Goal: Communication & Community: Answer question/provide support

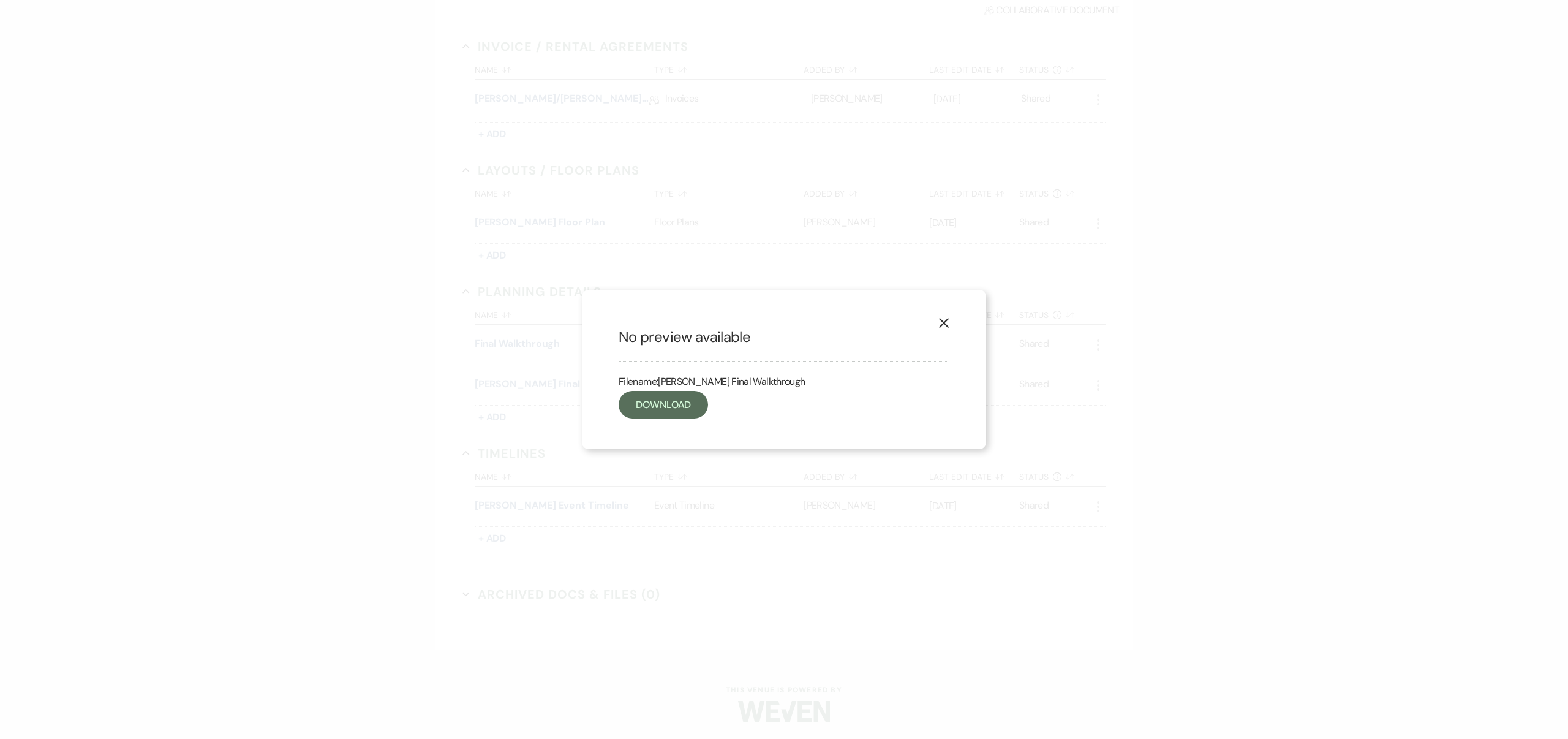
click at [945, 324] on use "button" at bounding box center [945, 323] width 10 height 10
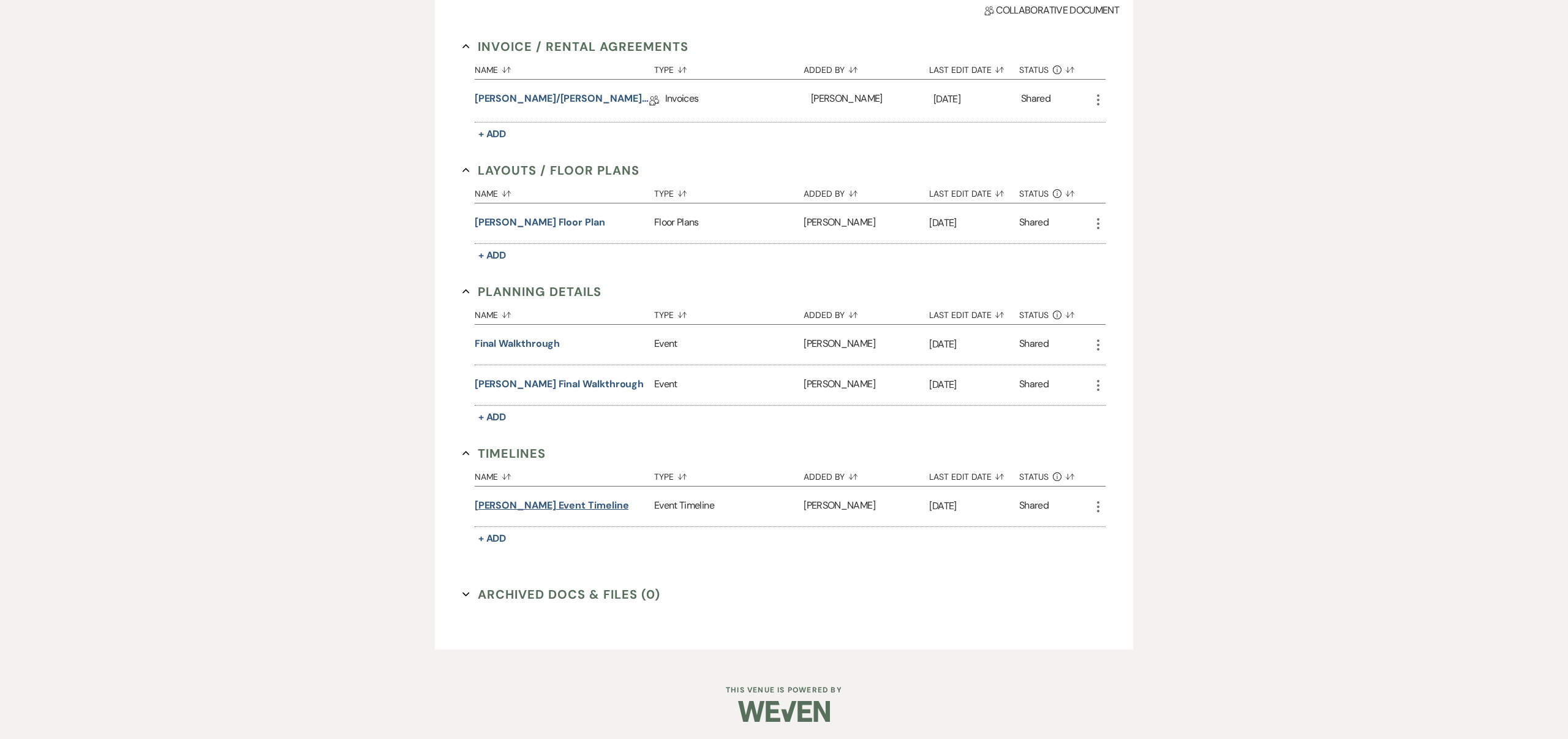
click at [595, 505] on button "[PERSON_NAME] Event Timeline" at bounding box center [551, 505] width 154 height 14
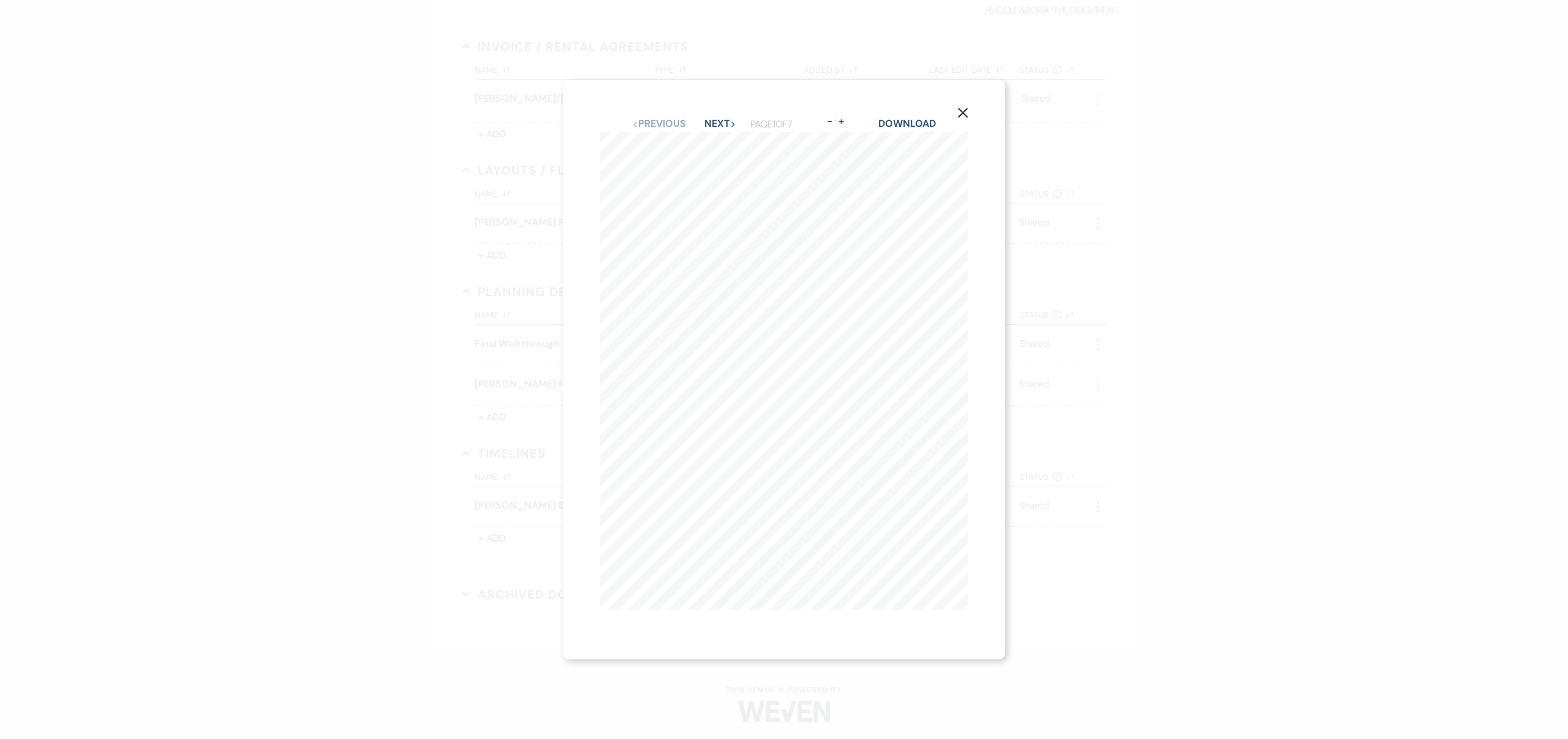
scroll to position [264, 0]
click at [961, 111] on icon "X" at bounding box center [962, 113] width 11 height 11
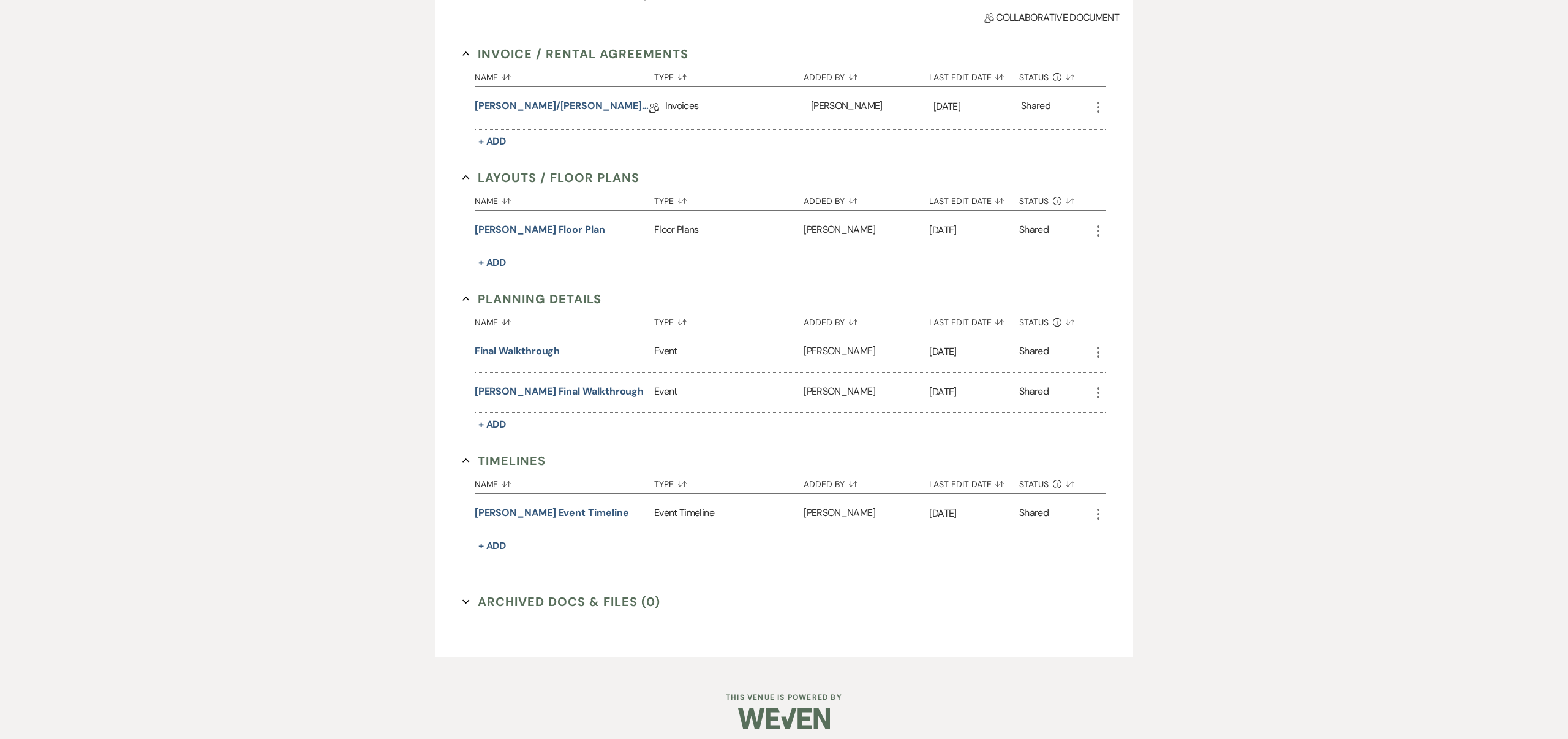
scroll to position [321, 0]
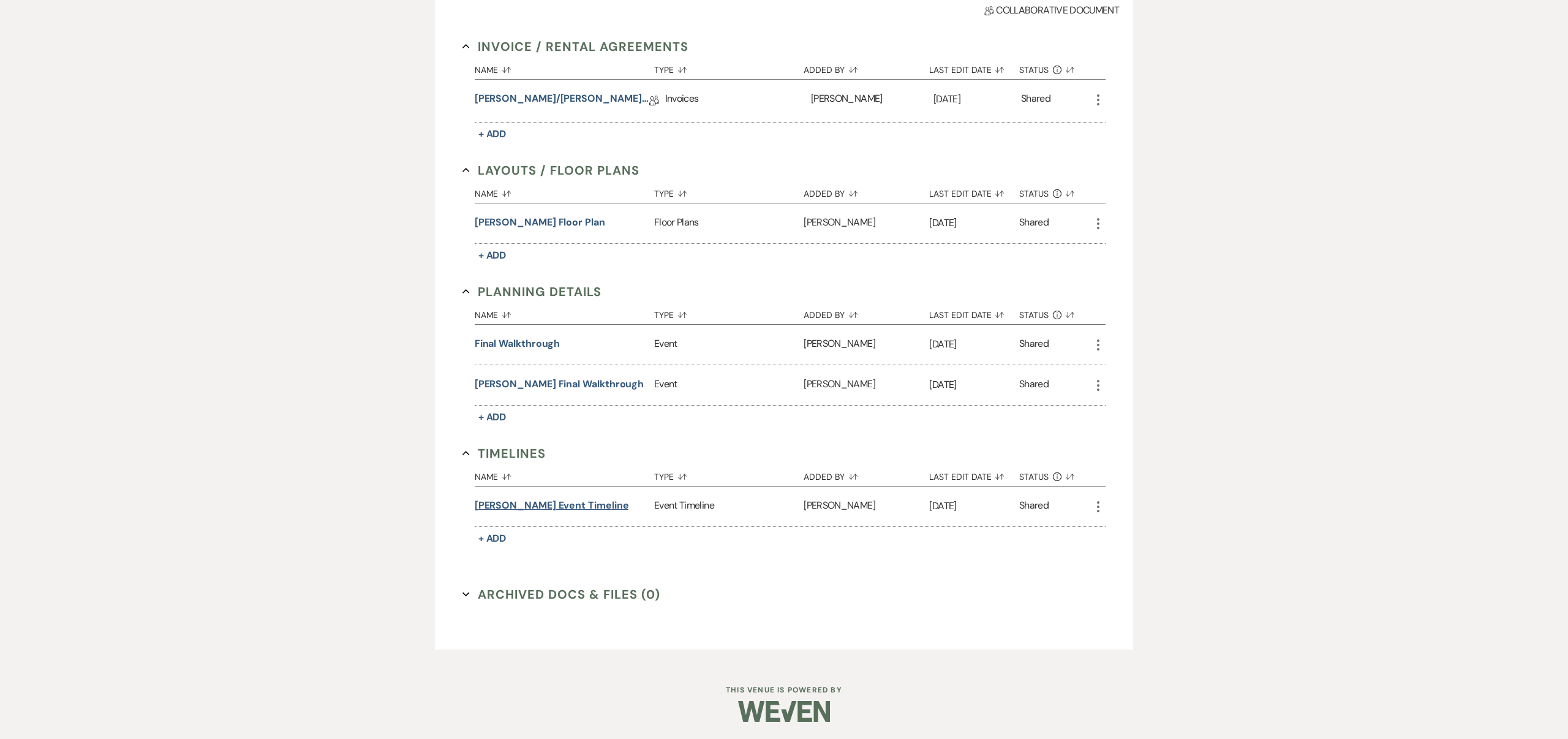
click at [601, 503] on button "[PERSON_NAME] Event Timeline" at bounding box center [551, 505] width 154 height 14
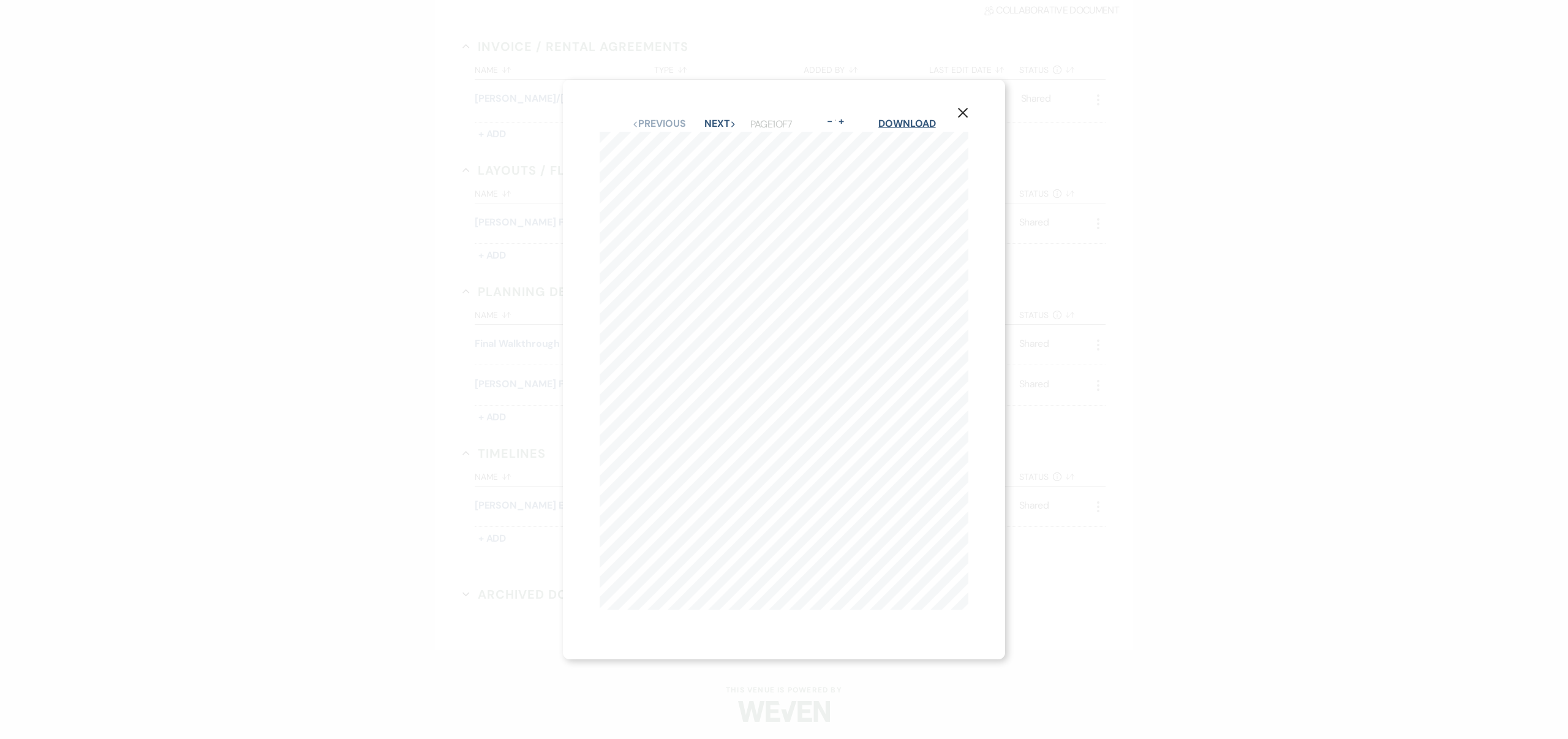
click at [919, 120] on link "Download" at bounding box center [906, 123] width 57 height 13
click at [963, 113] on use "button" at bounding box center [963, 113] width 10 height 10
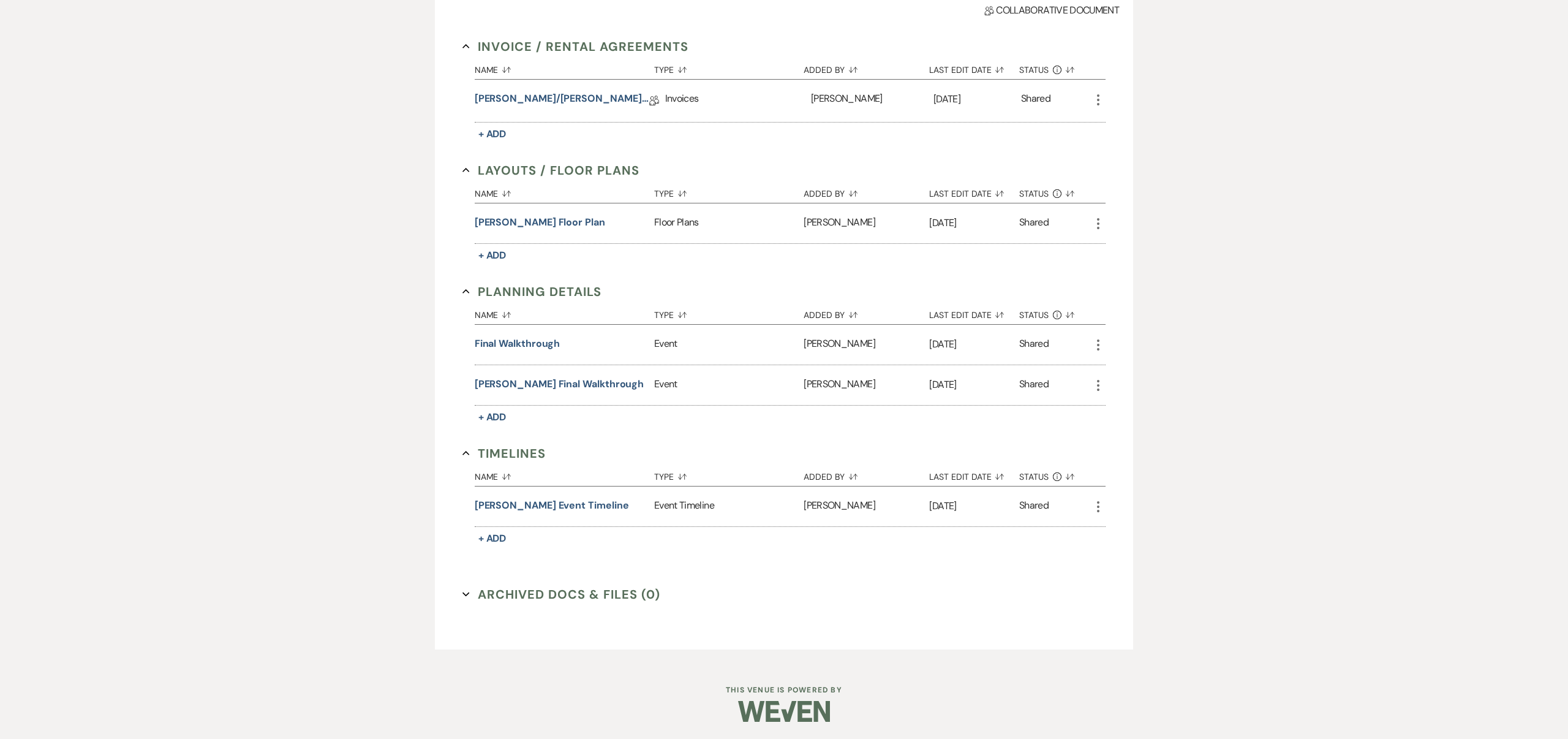
scroll to position [0, 0]
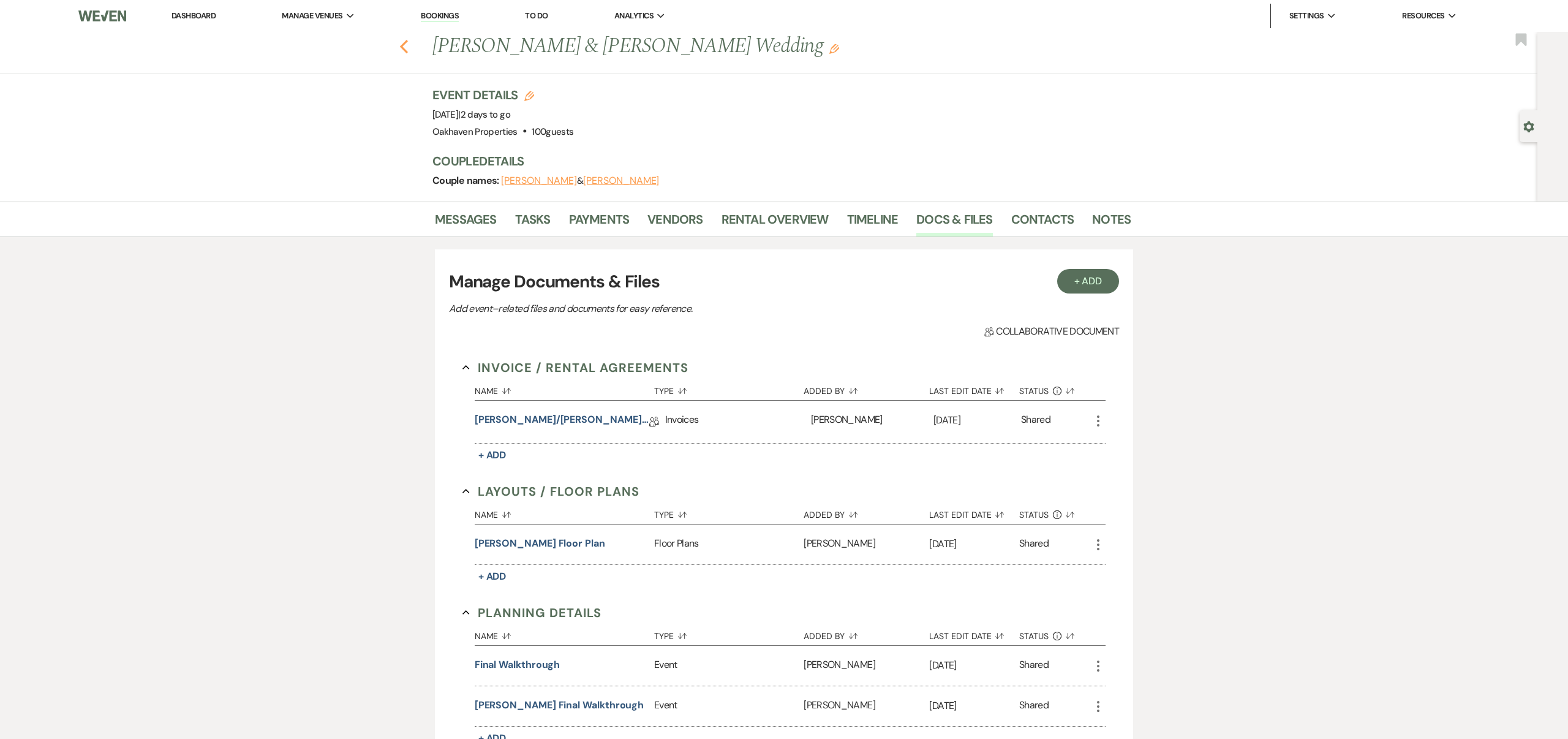
click at [404, 47] on icon "Previous" at bounding box center [404, 46] width 9 height 14
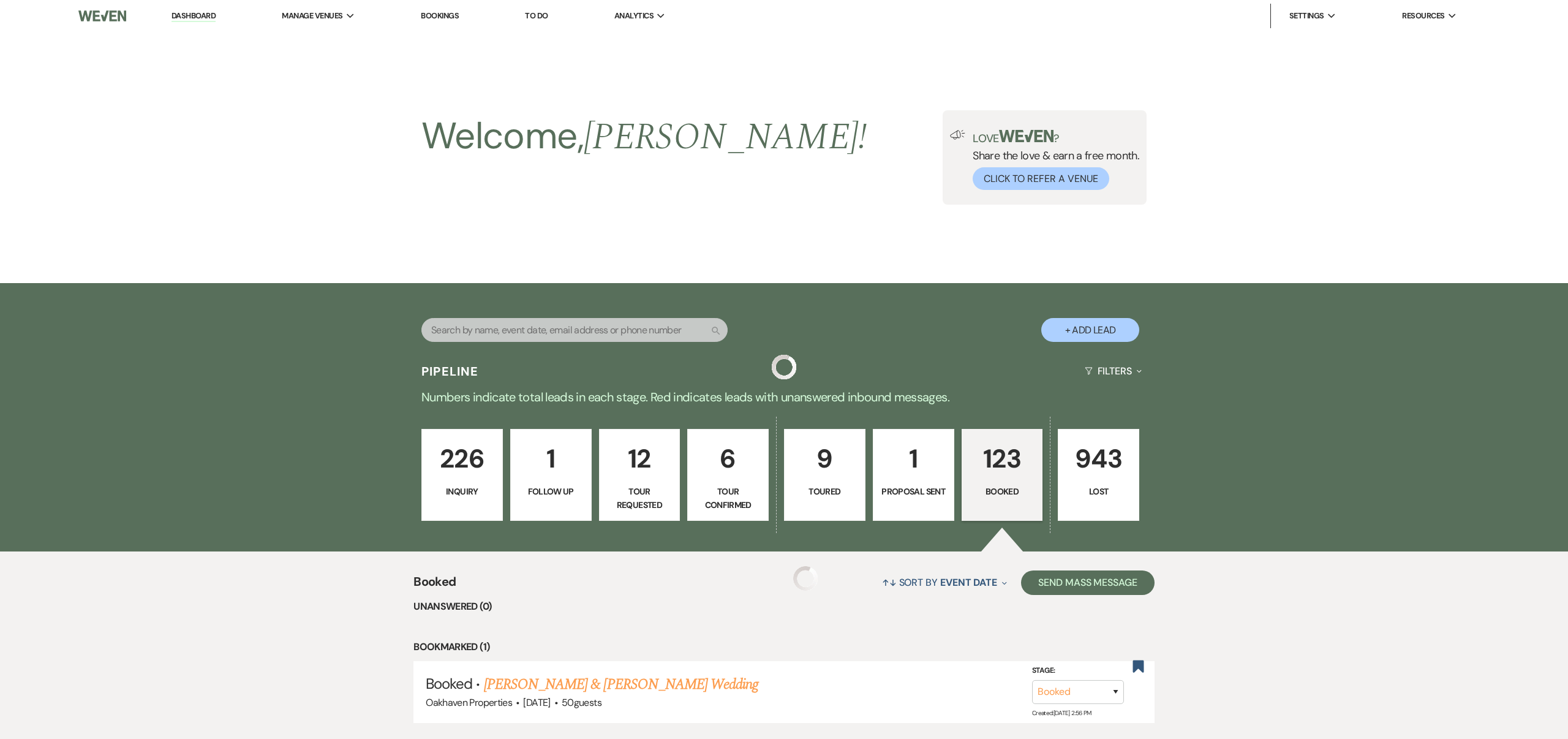
scroll to position [405, 0]
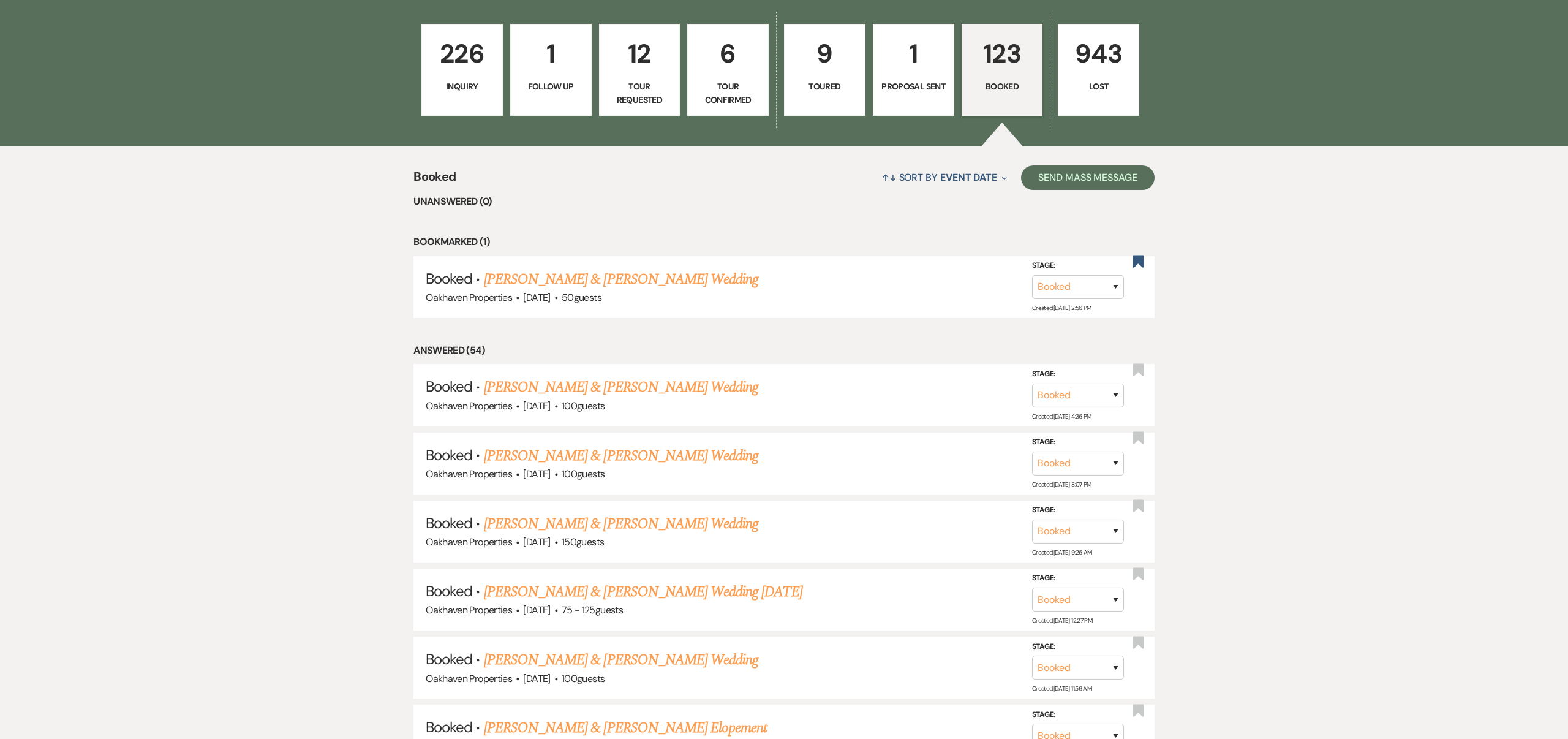
click at [722, 453] on link "[PERSON_NAME] & [PERSON_NAME] Wedding" at bounding box center [621, 456] width 274 height 22
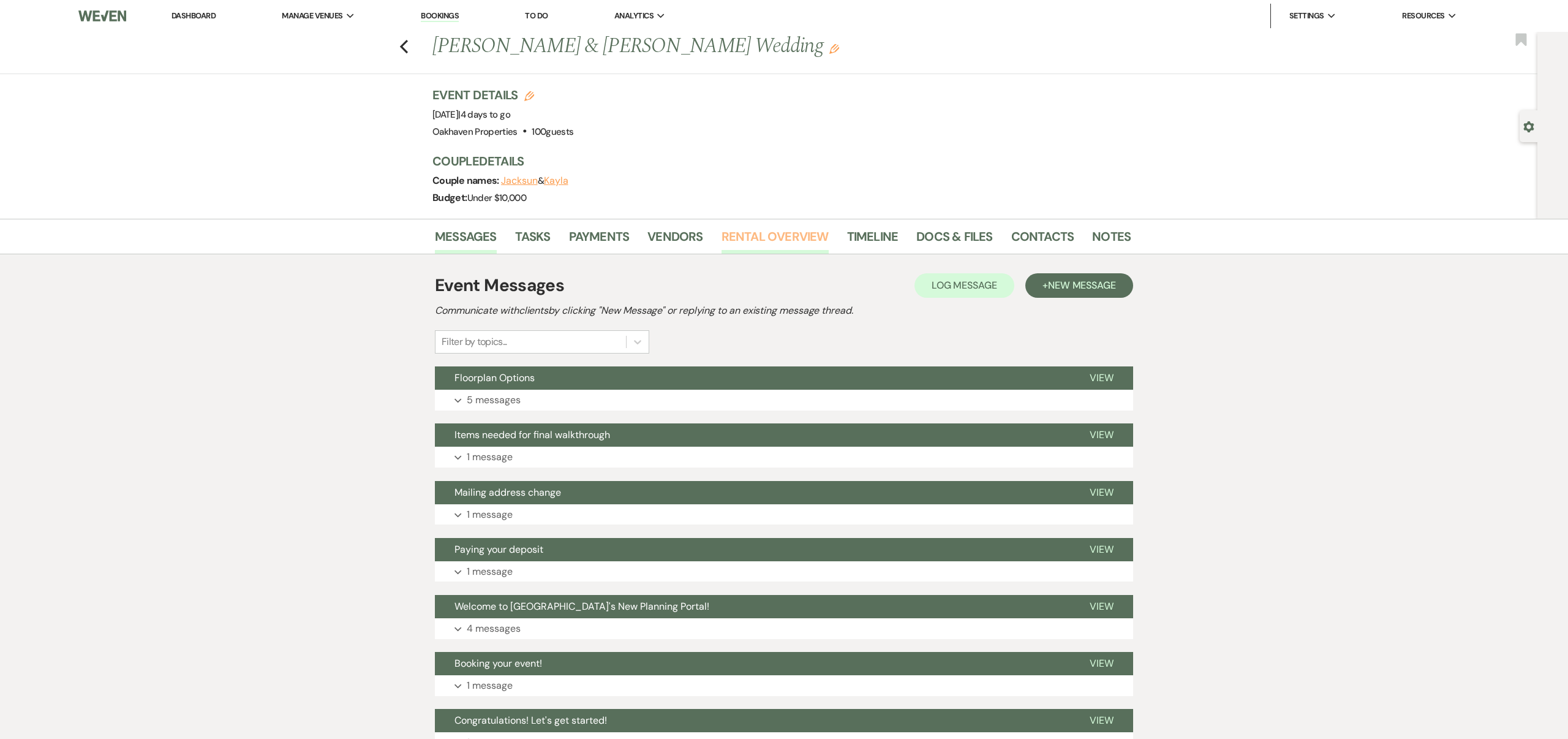
click at [790, 236] on link "Rental Overview" at bounding box center [775, 241] width 108 height 27
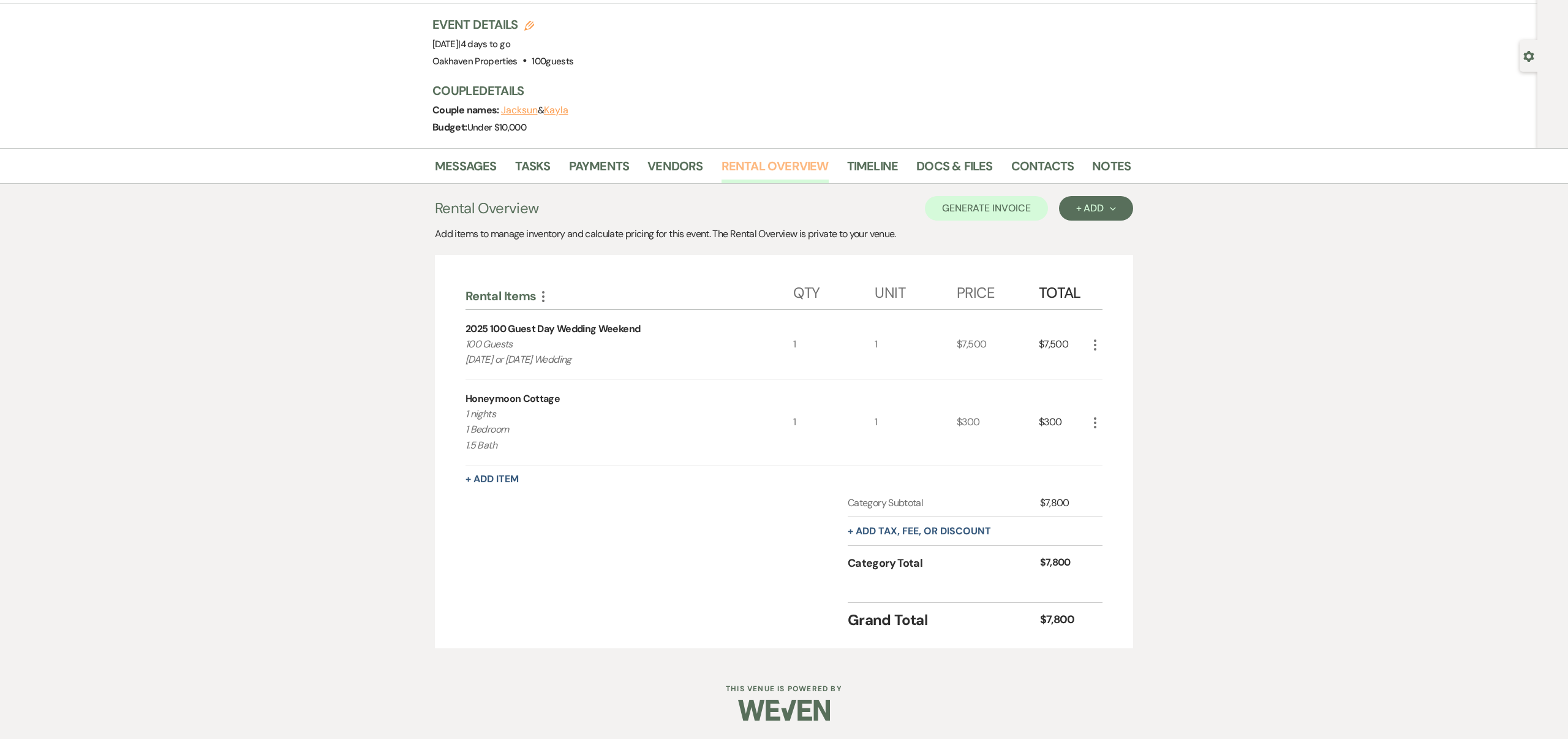
scroll to position [69, 0]
click at [611, 164] on link "Payments" at bounding box center [600, 170] width 61 height 27
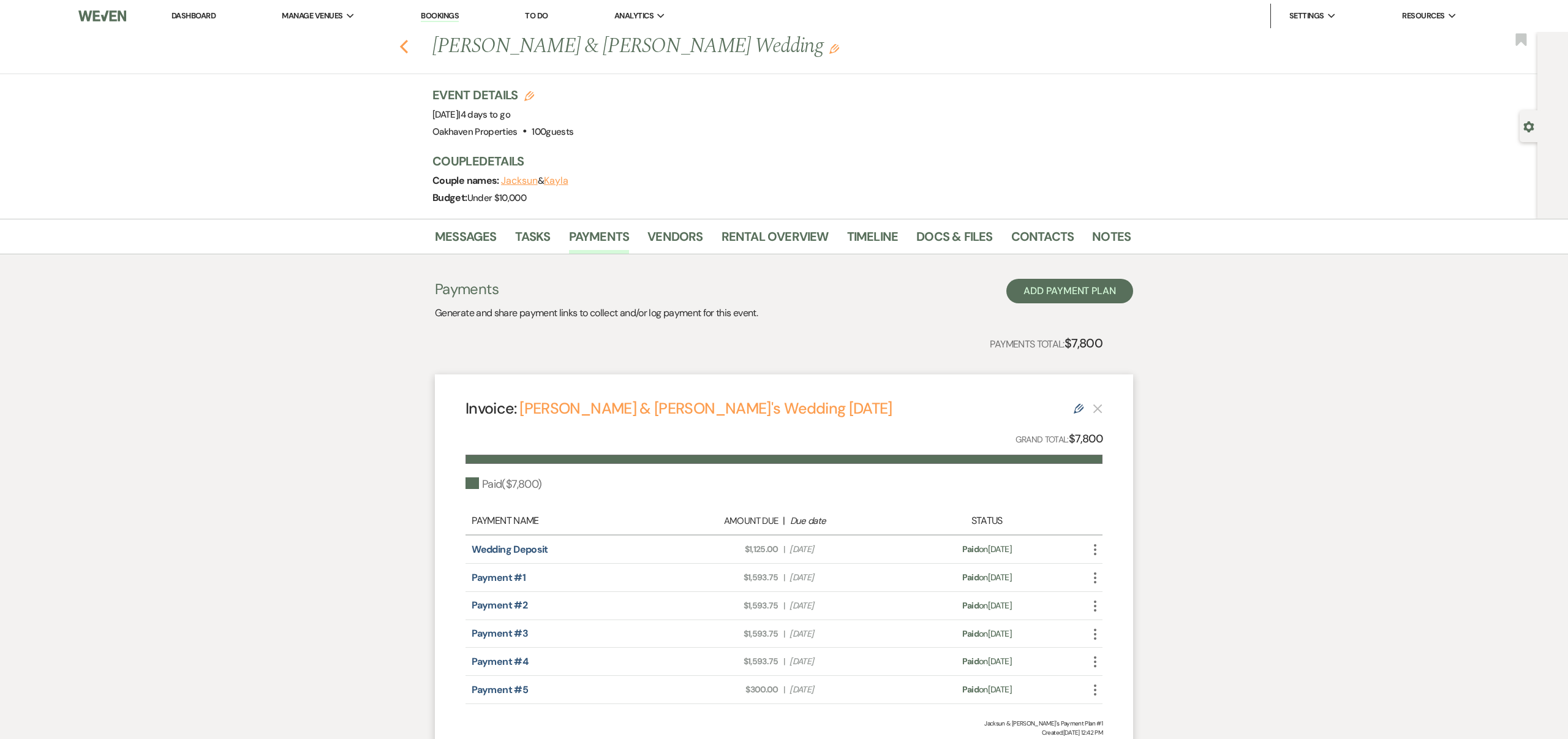
click at [403, 46] on icon "Previous" at bounding box center [404, 46] width 9 height 14
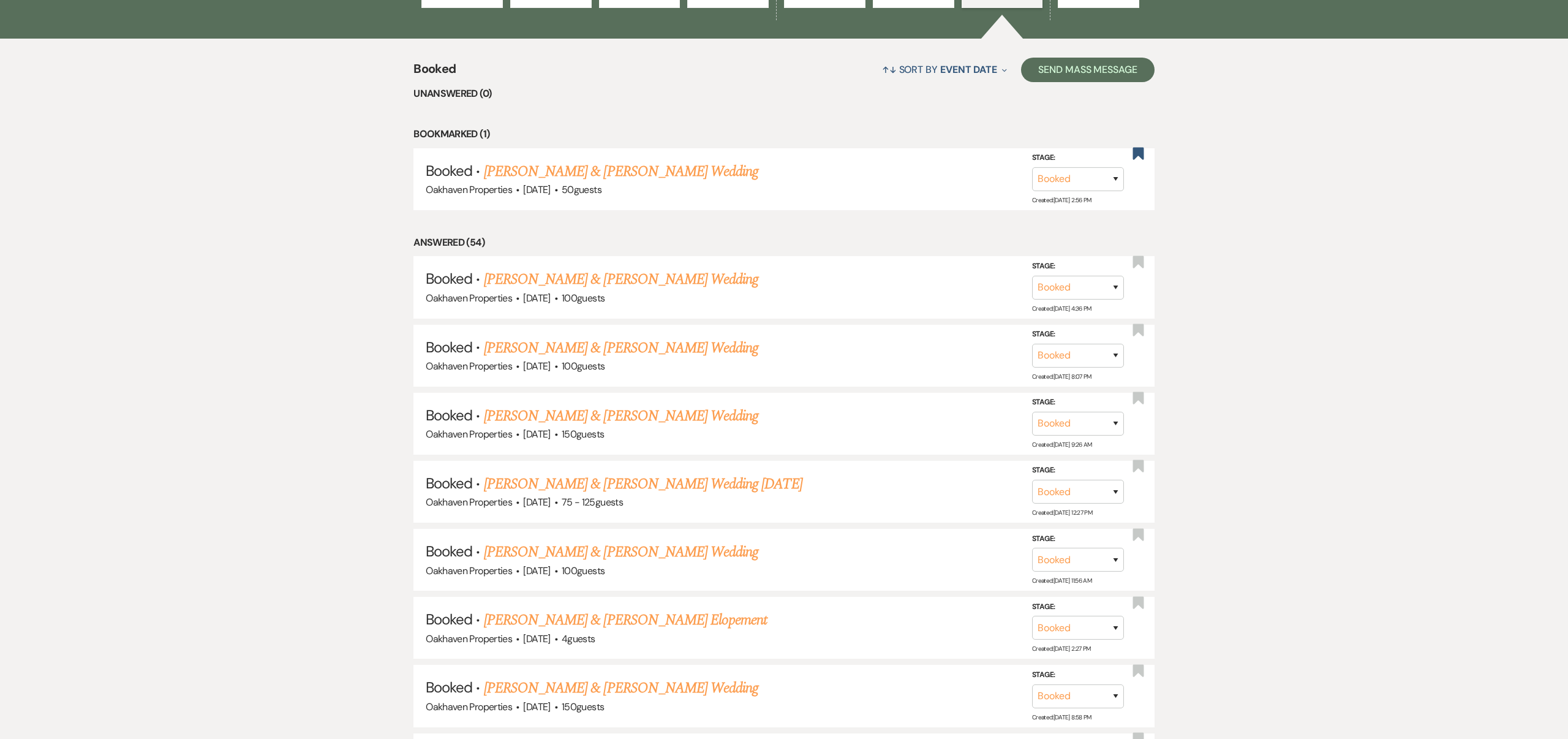
scroll to position [516, 0]
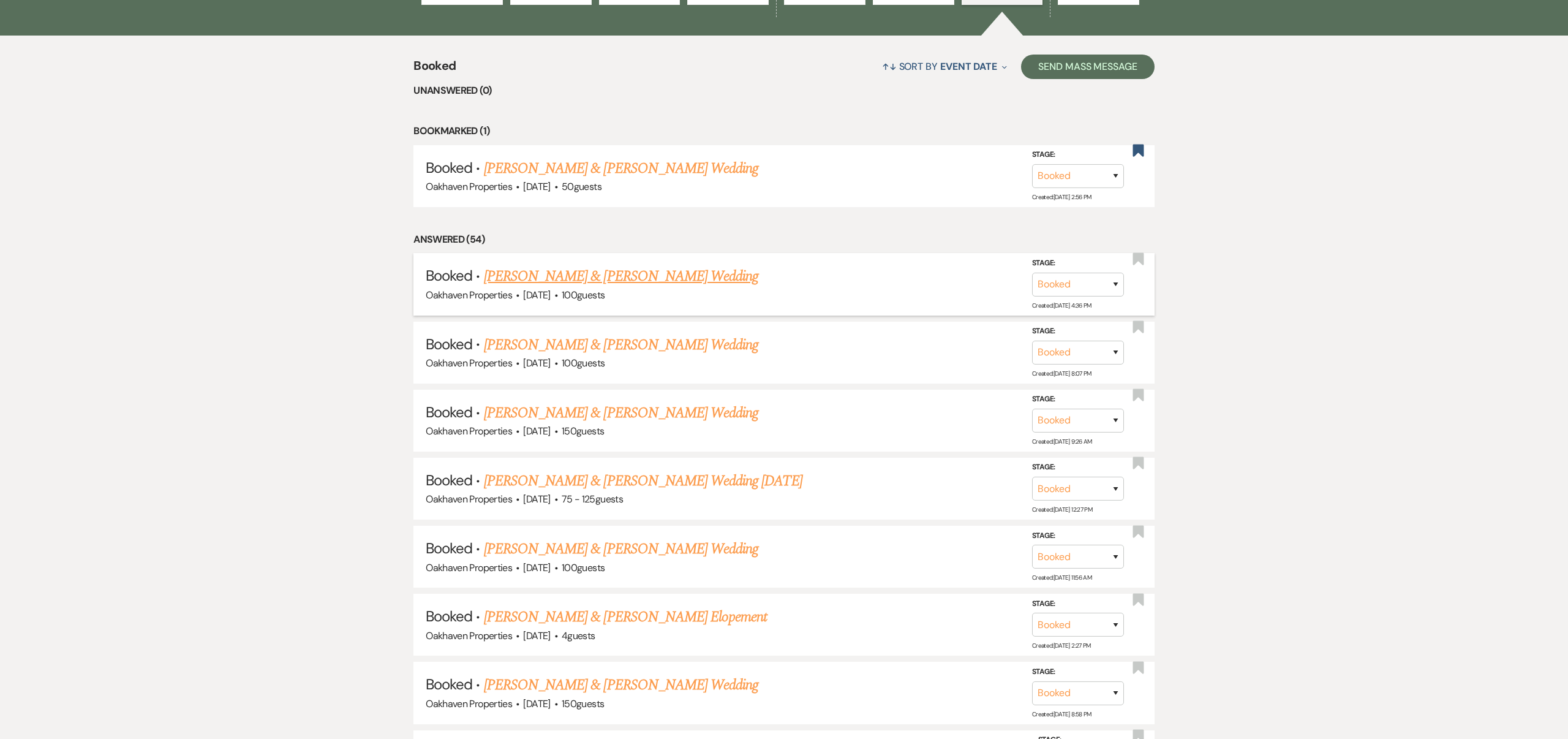
click at [612, 275] on link "[PERSON_NAME] & [PERSON_NAME] Wedding" at bounding box center [621, 276] width 274 height 22
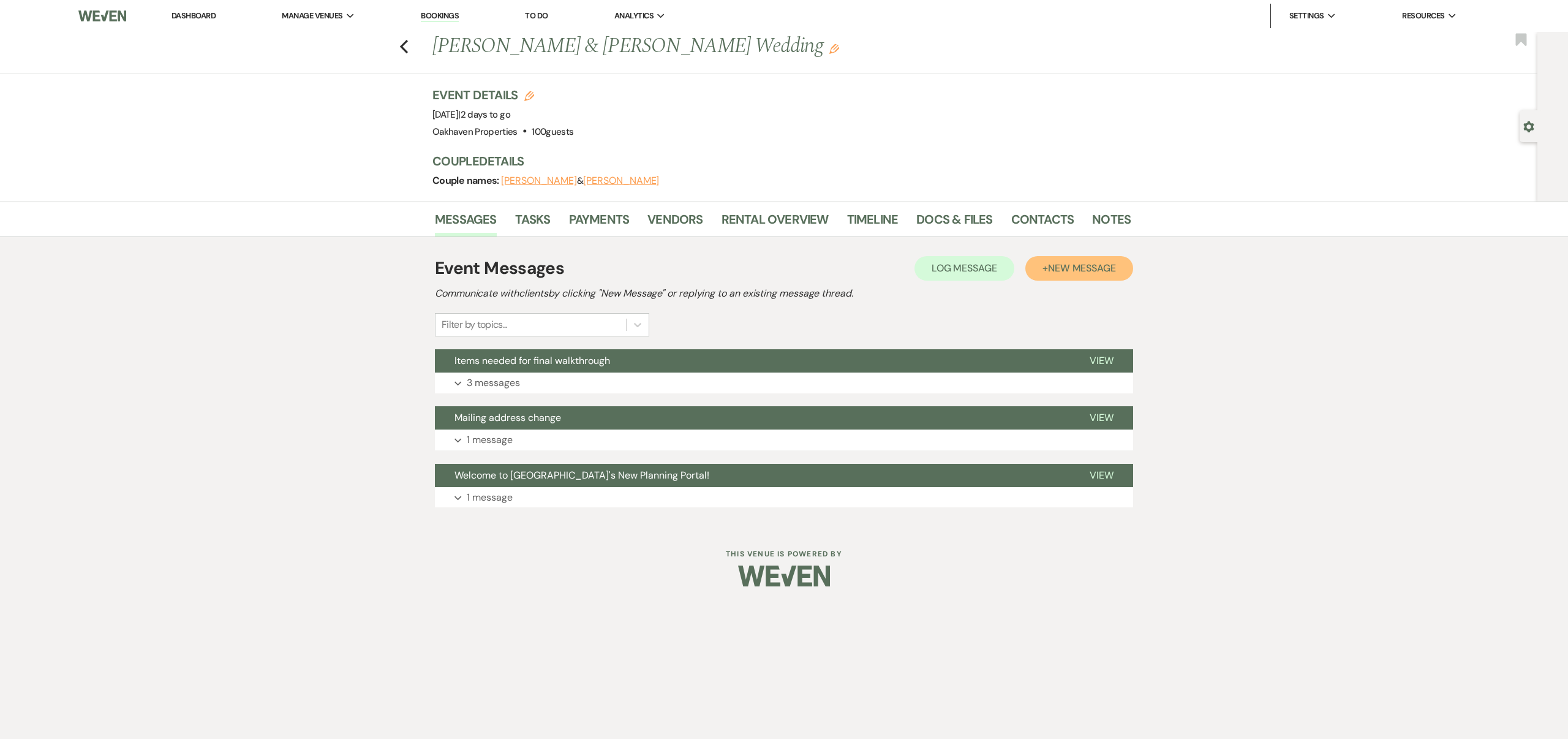
click at [1061, 265] on span "New Message" at bounding box center [1082, 268] width 68 height 13
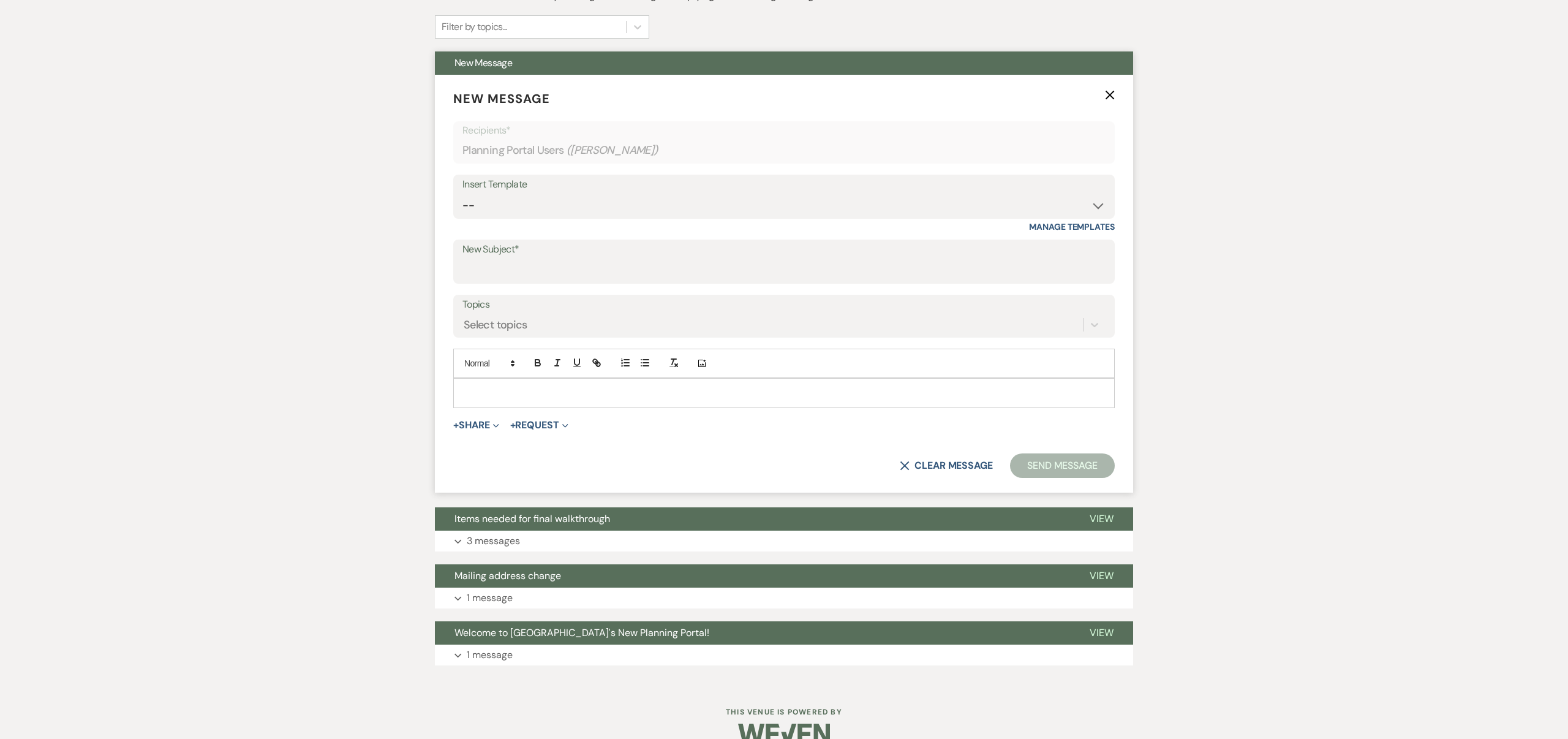
scroll to position [299, 0]
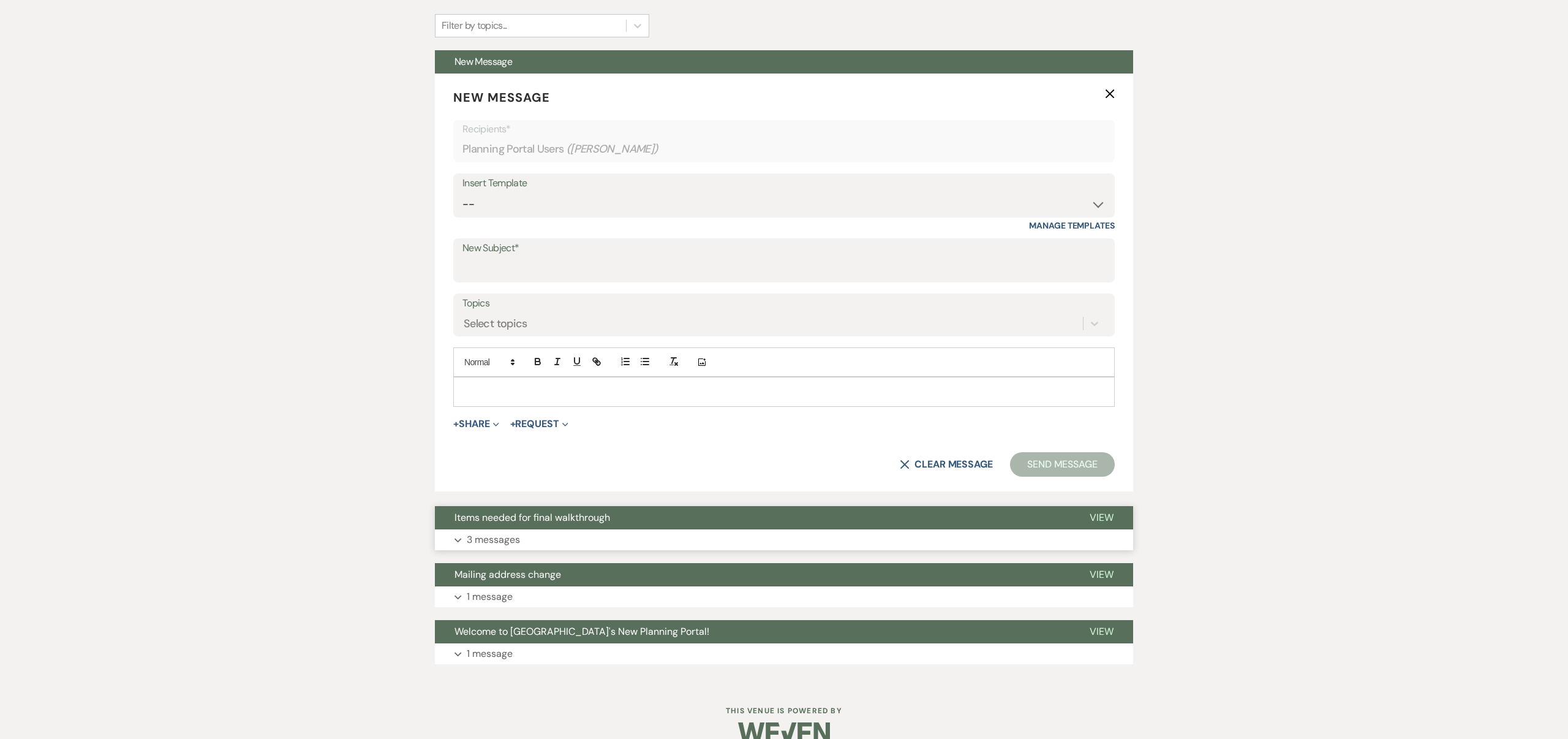
click at [1097, 516] on span "View" at bounding box center [1102, 517] width 24 height 13
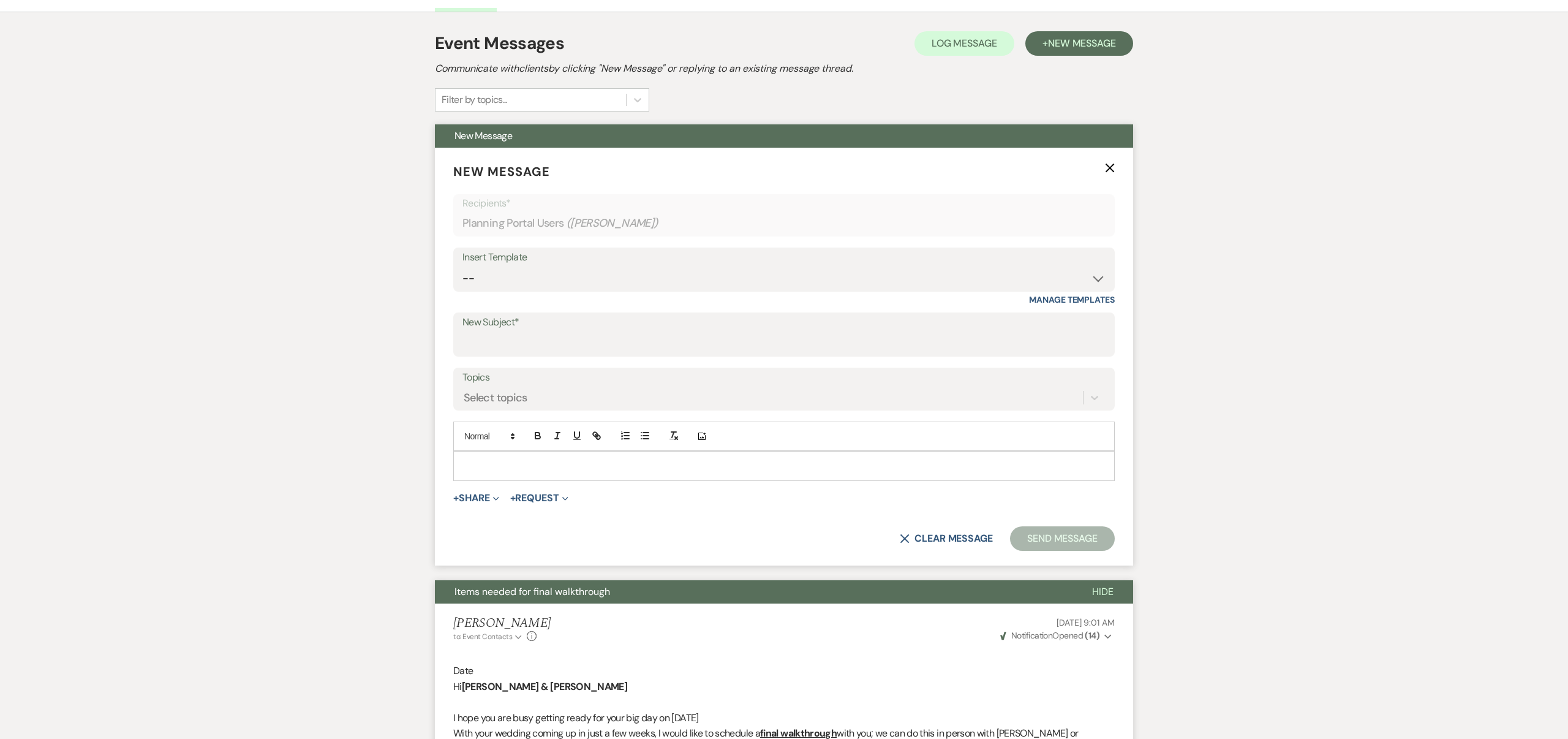
scroll to position [224, 0]
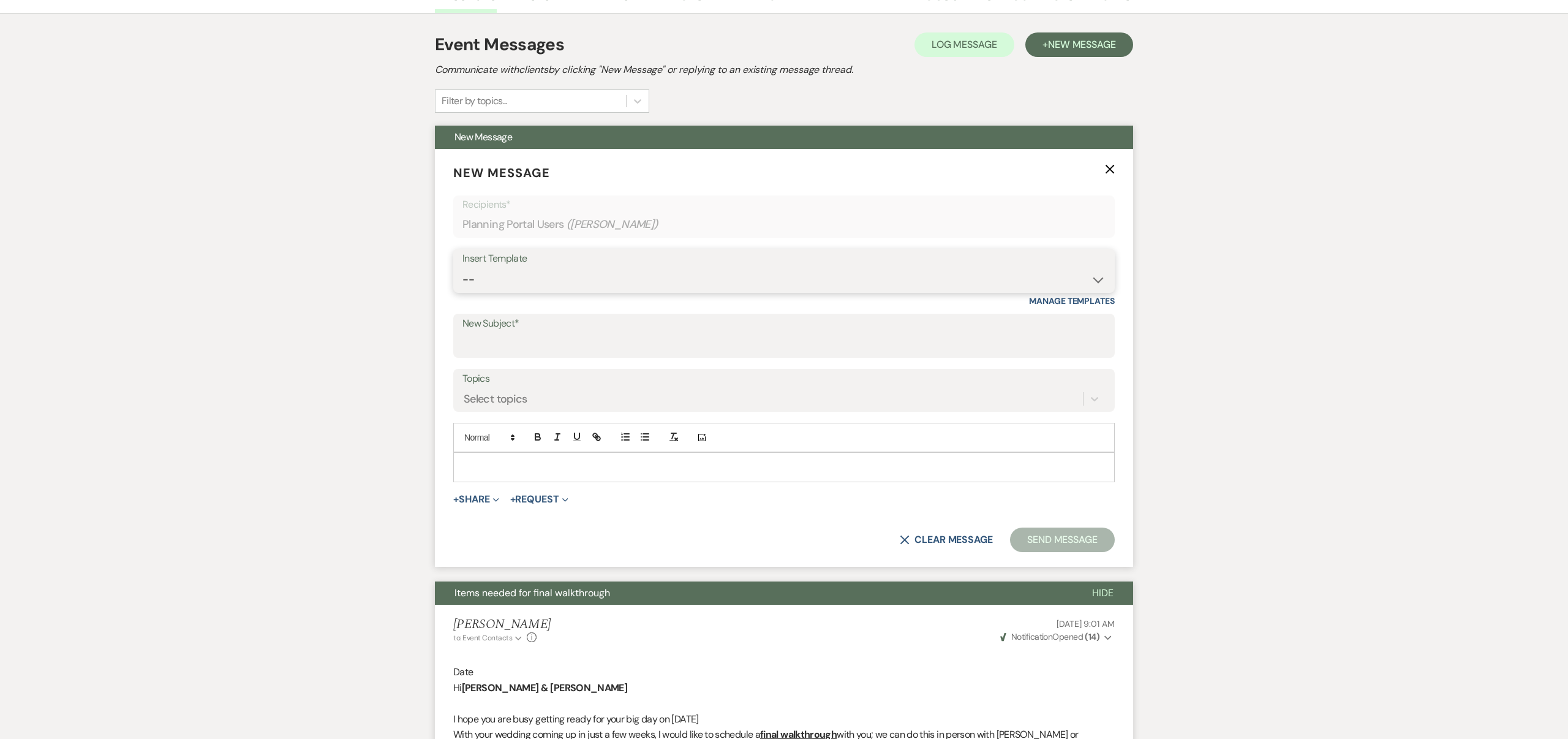
click at [545, 280] on select "-- Weven Planning Portal Introduction (Booked Events) Contract (Pre-Booked Lead…" at bounding box center [784, 280] width 643 height 24
select select "4093"
type input "Weekend Instructions"
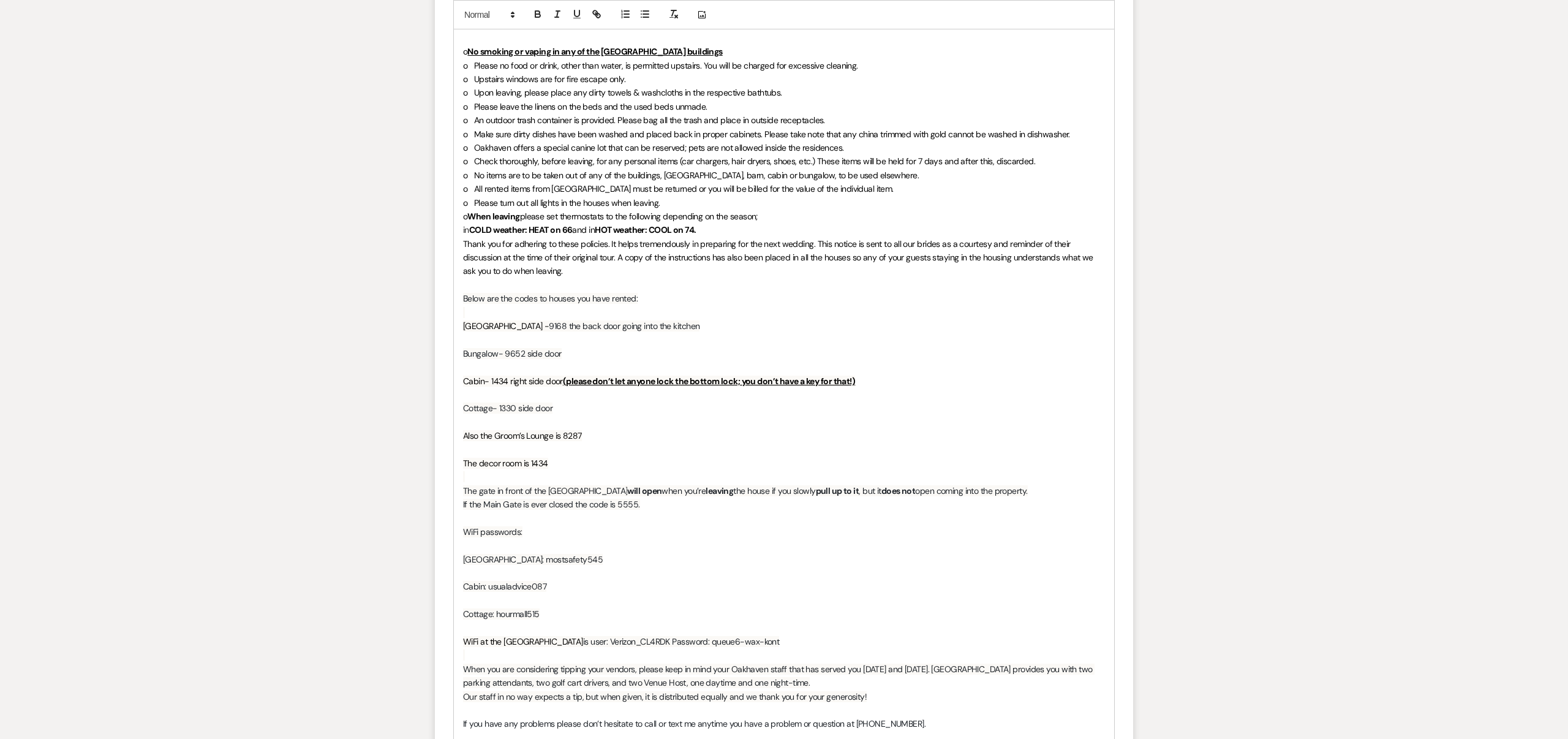
scroll to position [736, 0]
drag, startPoint x: 463, startPoint y: 352, endPoint x: 568, endPoint y: 356, distance: 105.1
click at [568, 356] on p "Bungalow- 9652 side door" at bounding box center [784, 353] width 642 height 14
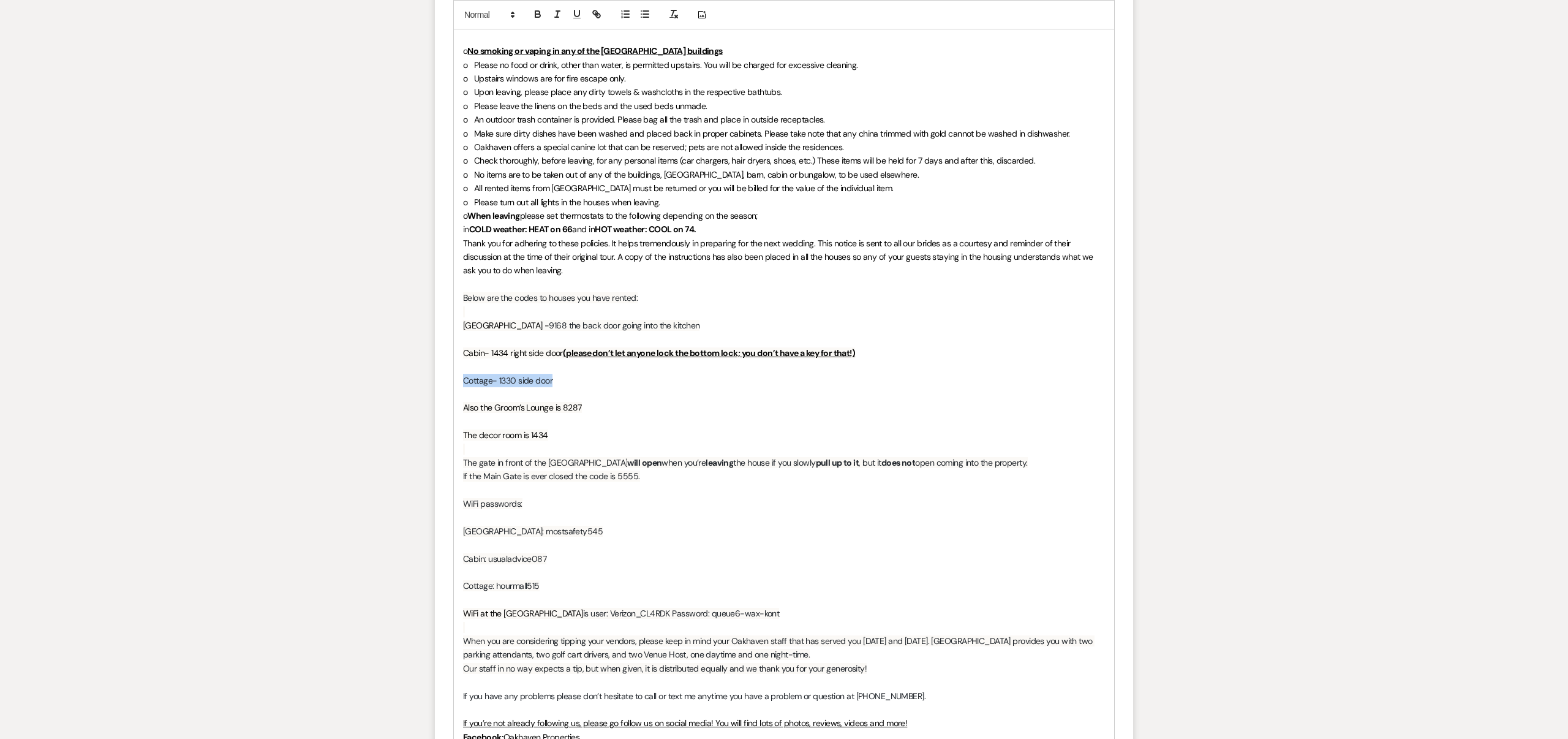
drag, startPoint x: 463, startPoint y: 380, endPoint x: 559, endPoint y: 380, distance: 96.0
click at [559, 380] on p "Cottage- 1330 side door" at bounding box center [784, 381] width 642 height 14
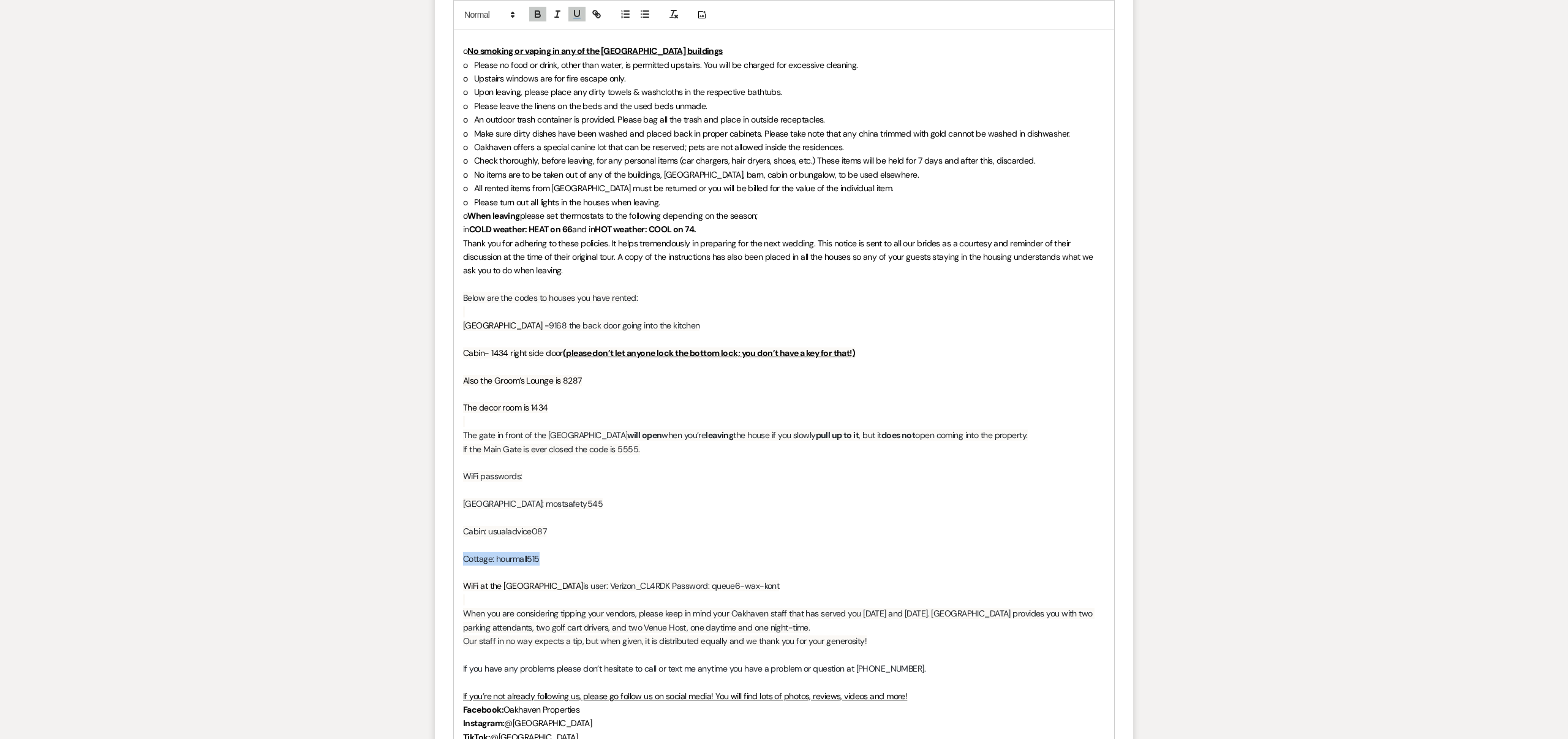
drag, startPoint x: 463, startPoint y: 559, endPoint x: 546, endPoint y: 558, distance: 83.0
click at [546, 558] on div "Hi [PERSON_NAME] & [PERSON_NAME], Can you believe it’s almost YOUR wedding week…" at bounding box center [784, 394] width 661 height 907
drag, startPoint x: 463, startPoint y: 586, endPoint x: 791, endPoint y: 590, distance: 328.0
click at [791, 590] on p "WiFi at the Bungalow is user: Verizon_CL4RDK Password: queue6-wax-kont" at bounding box center [784, 586] width 642 height 14
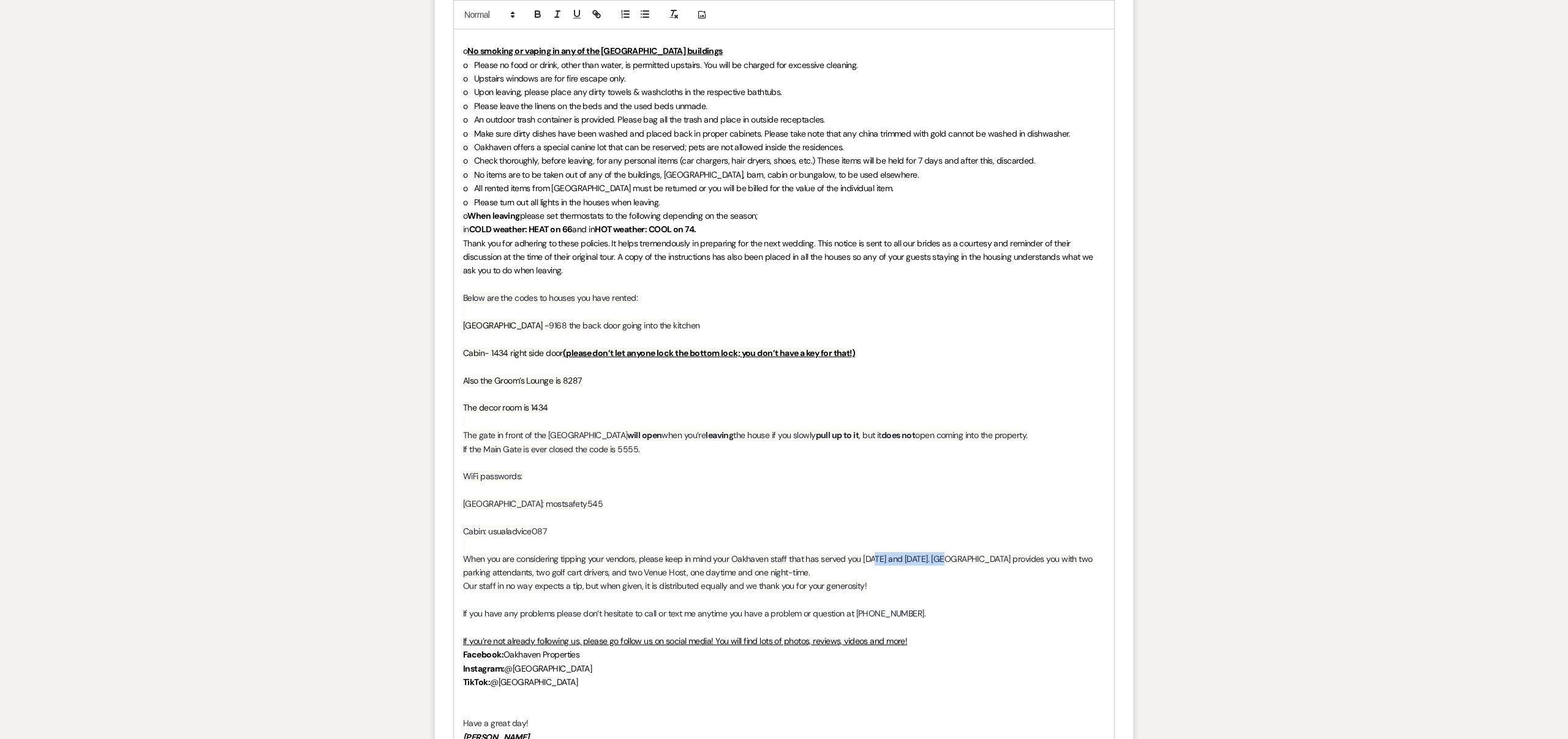
drag, startPoint x: 873, startPoint y: 559, endPoint x: 945, endPoint y: 560, distance: 72.0
click at [945, 560] on span "When you are considering tipping your vendors, please keep in mind your Oakhave…" at bounding box center [779, 565] width 632 height 25
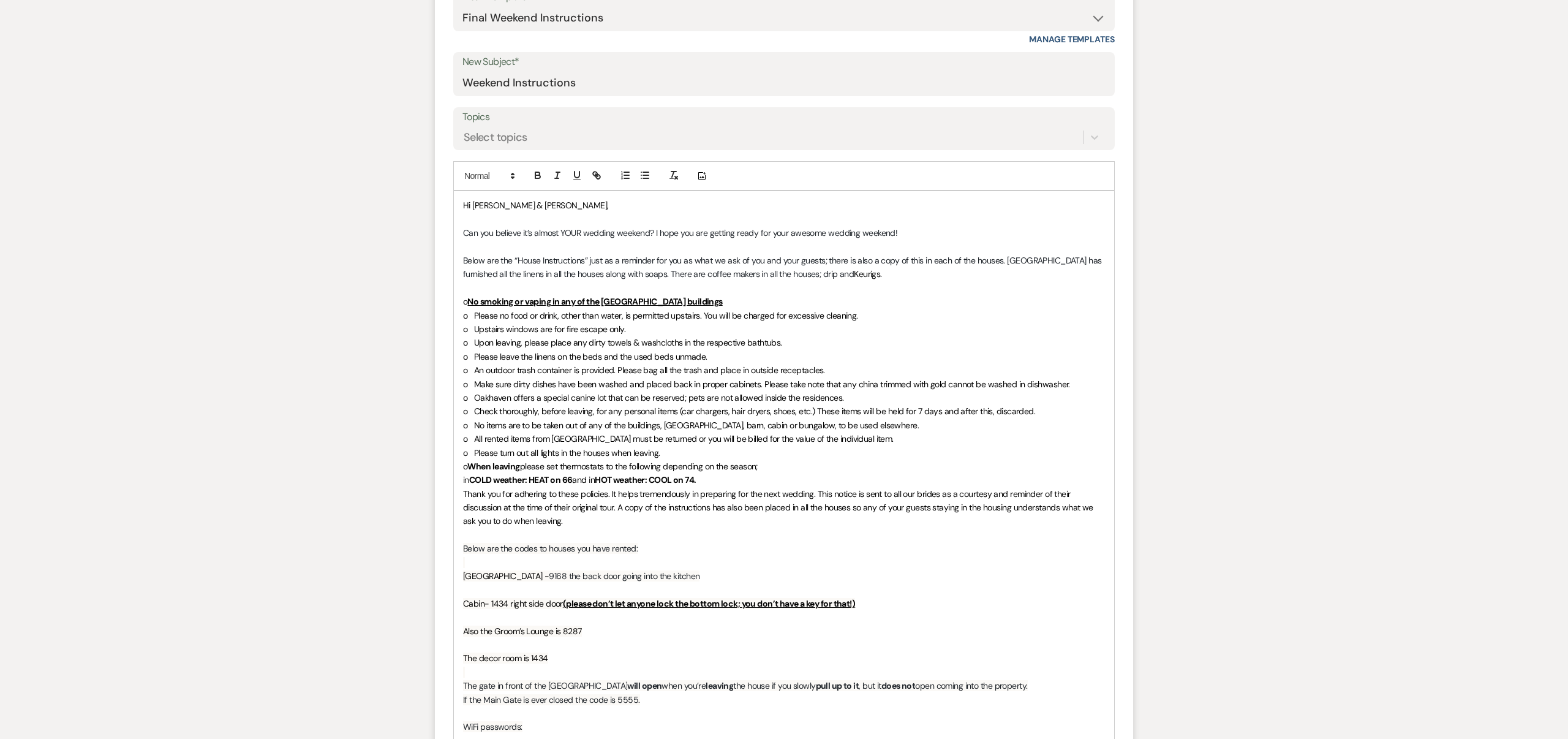
scroll to position [483, 0]
click at [1022, 300] on p "o No smoking or vaping in any of the [GEOGRAPHIC_DATA] buildings" at bounding box center [784, 304] width 642 height 14
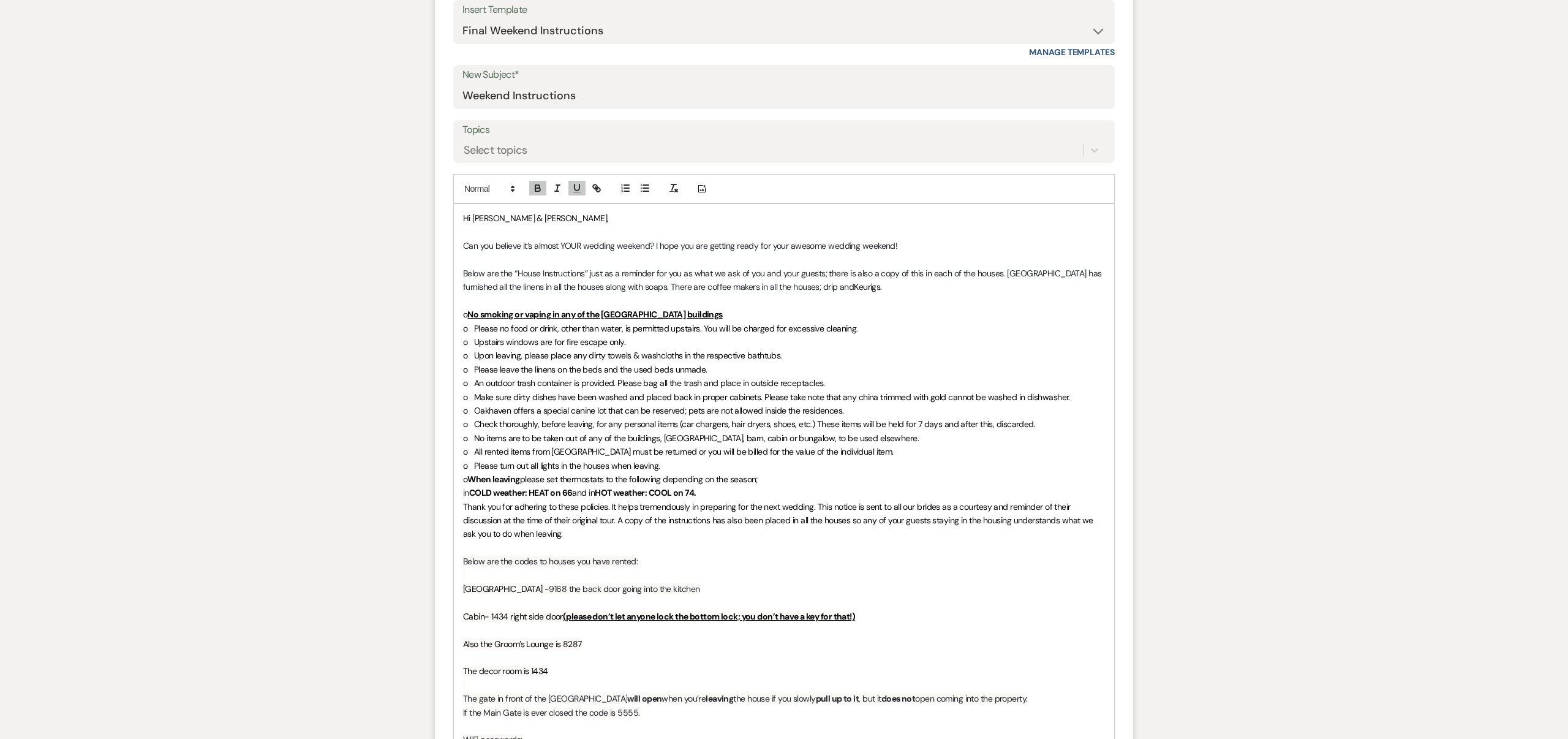
scroll to position [464, 0]
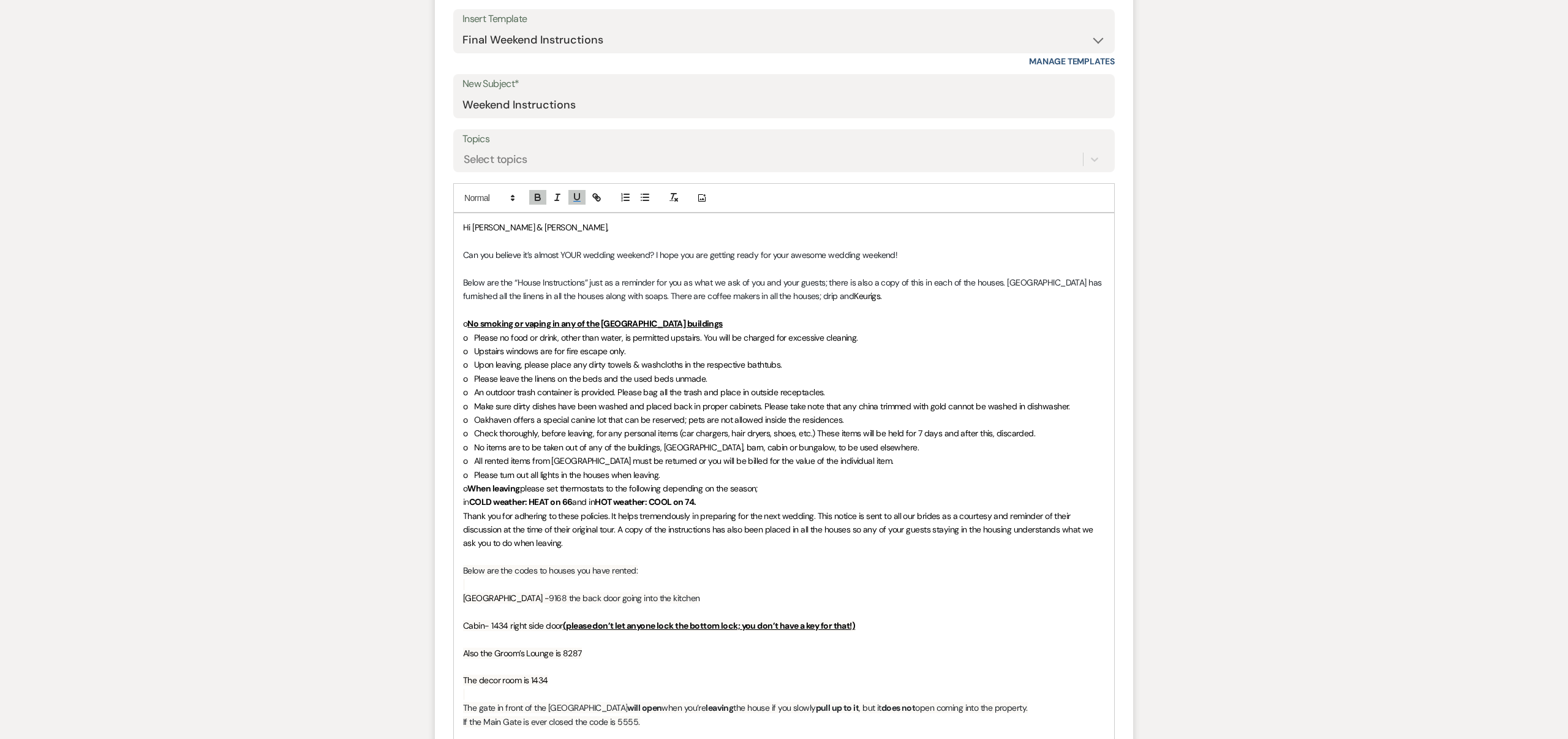
click at [651, 256] on span "Can you believe it’s almost YOUR wedding weekend? I hope you are getting ready …" at bounding box center [680, 254] width 435 height 11
click at [873, 256] on span "Can you believe it’s almost YOUR wedding day? I hope you are getting ready for …" at bounding box center [671, 254] width 416 height 11
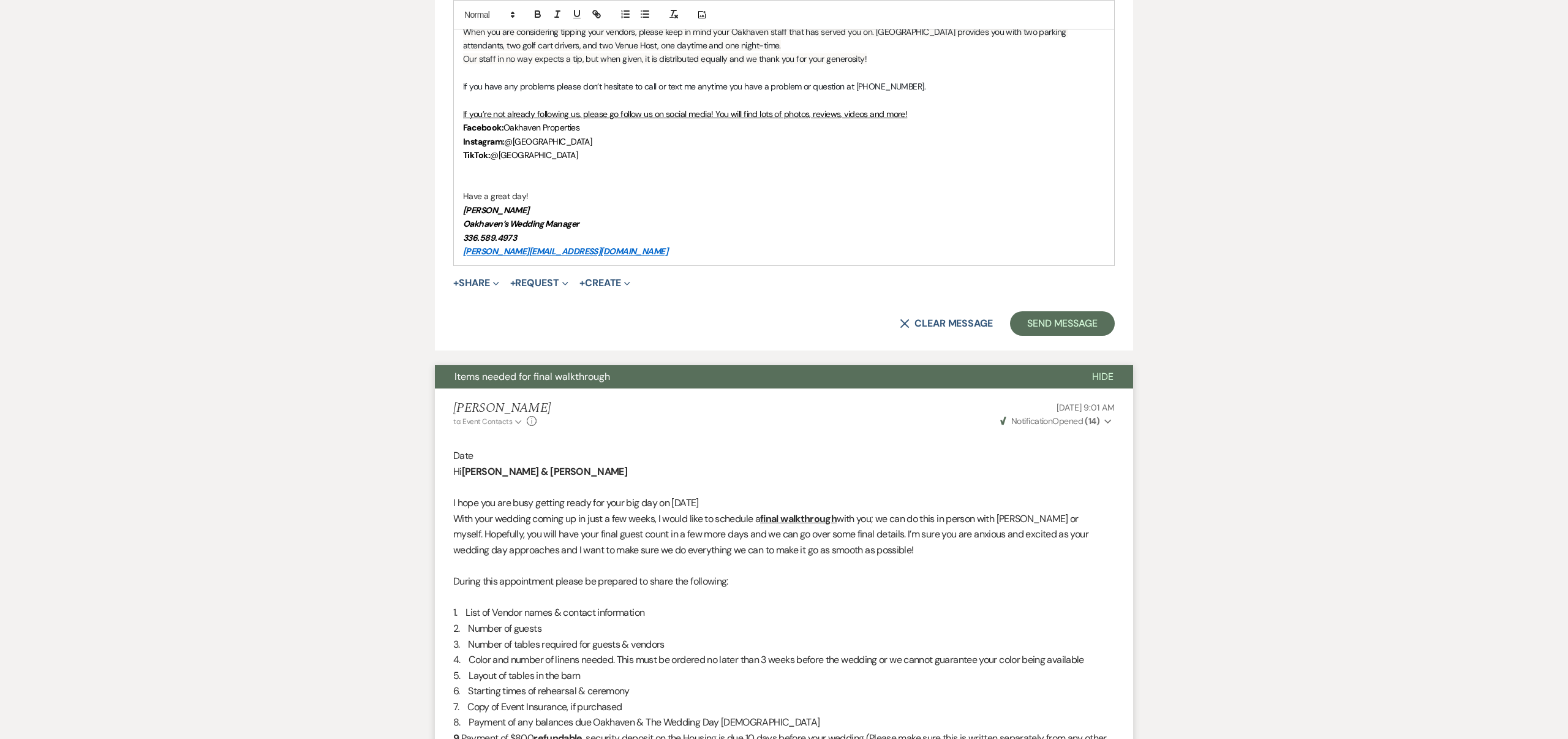
scroll to position [1251, 0]
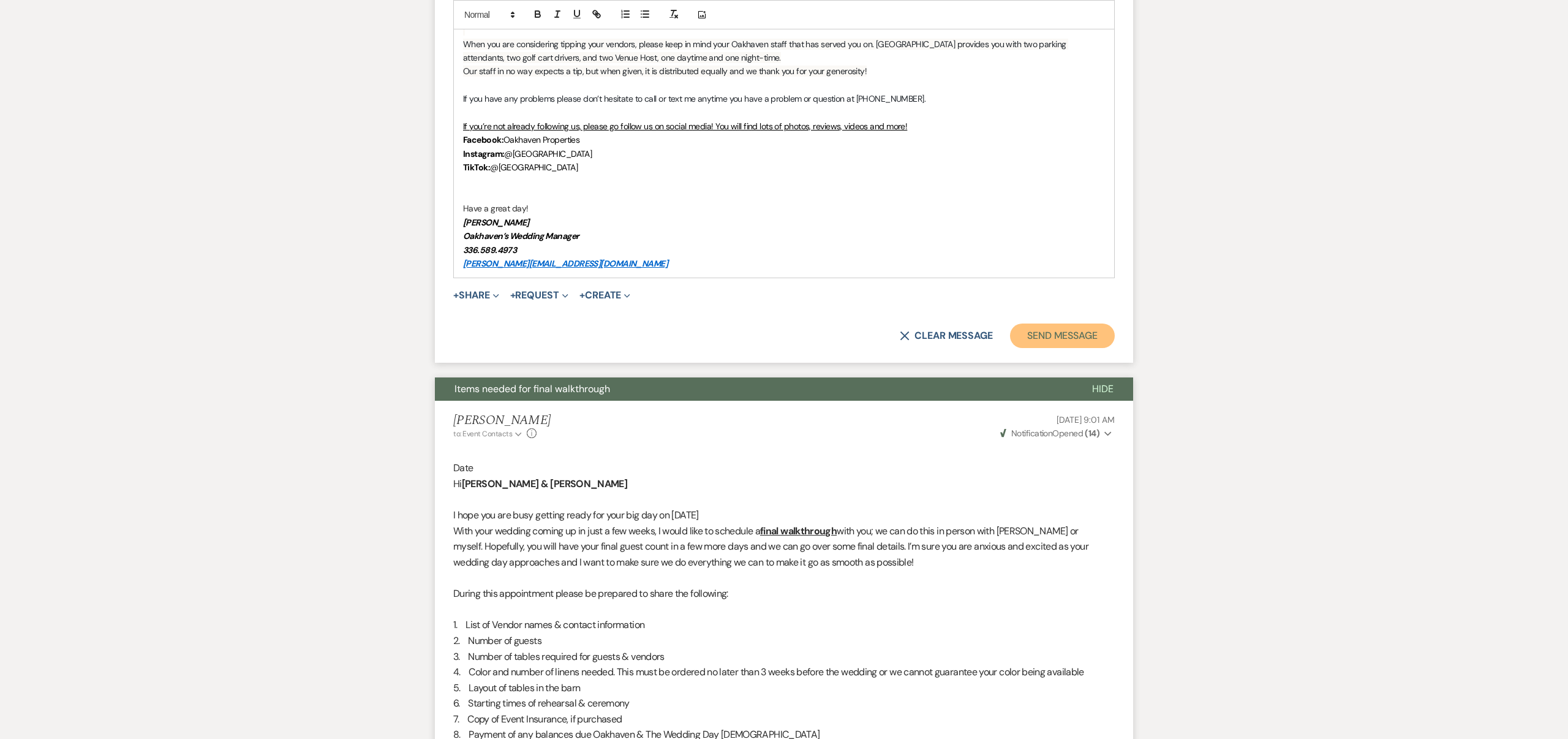
click at [1072, 335] on button "Send Message" at bounding box center [1063, 336] width 105 height 25
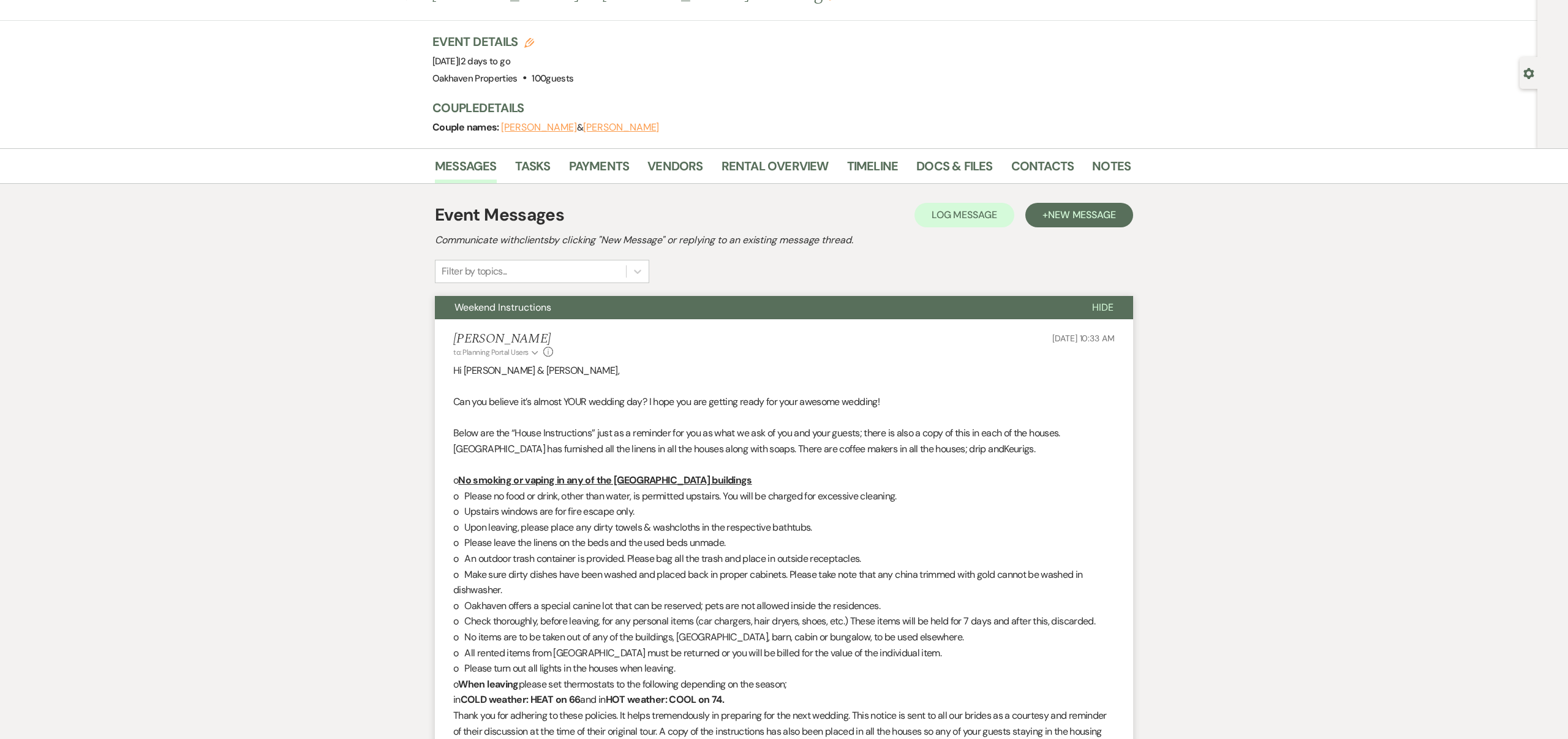
scroll to position [0, 0]
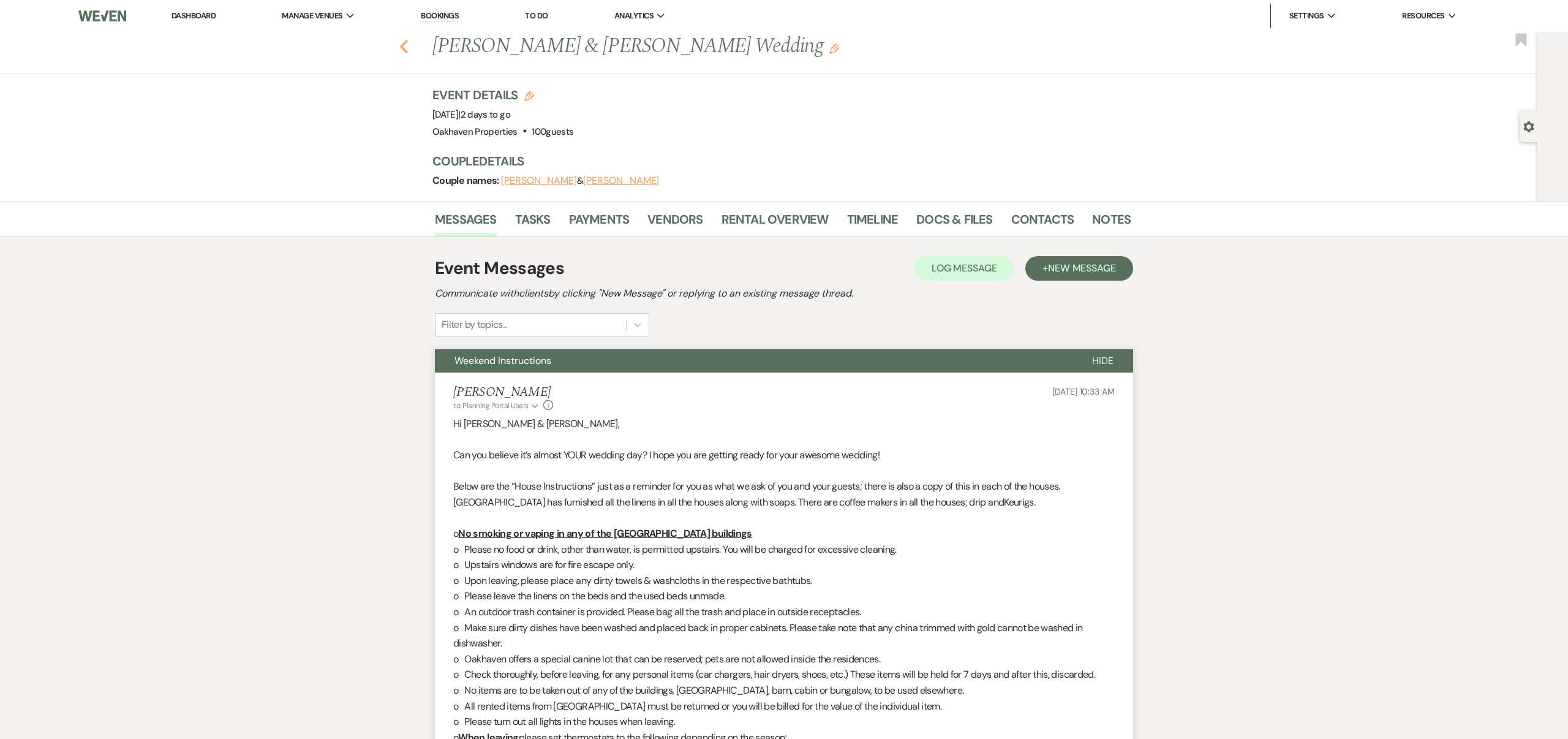
click at [403, 47] on icon "Previous" at bounding box center [404, 46] width 9 height 14
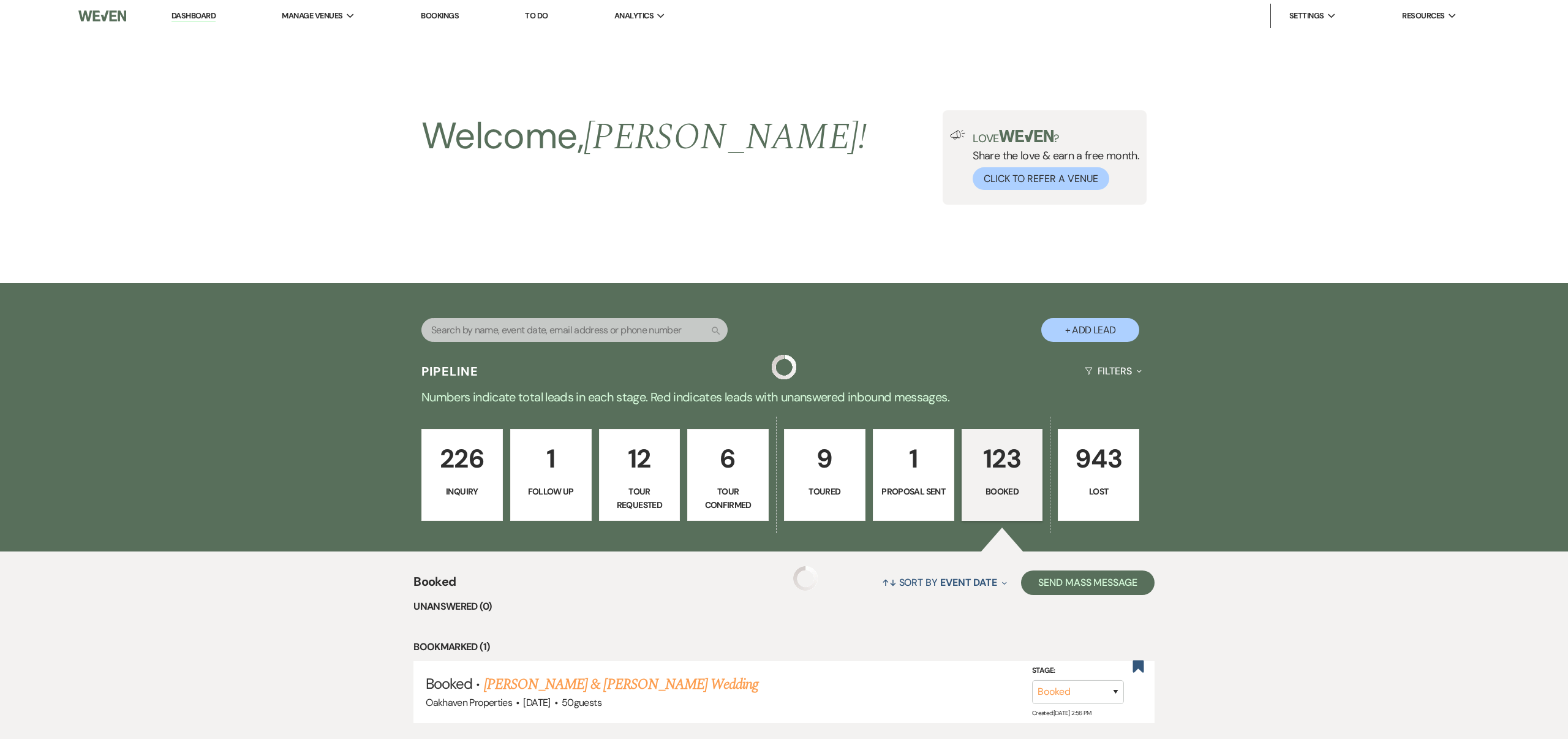
scroll to position [516, 0]
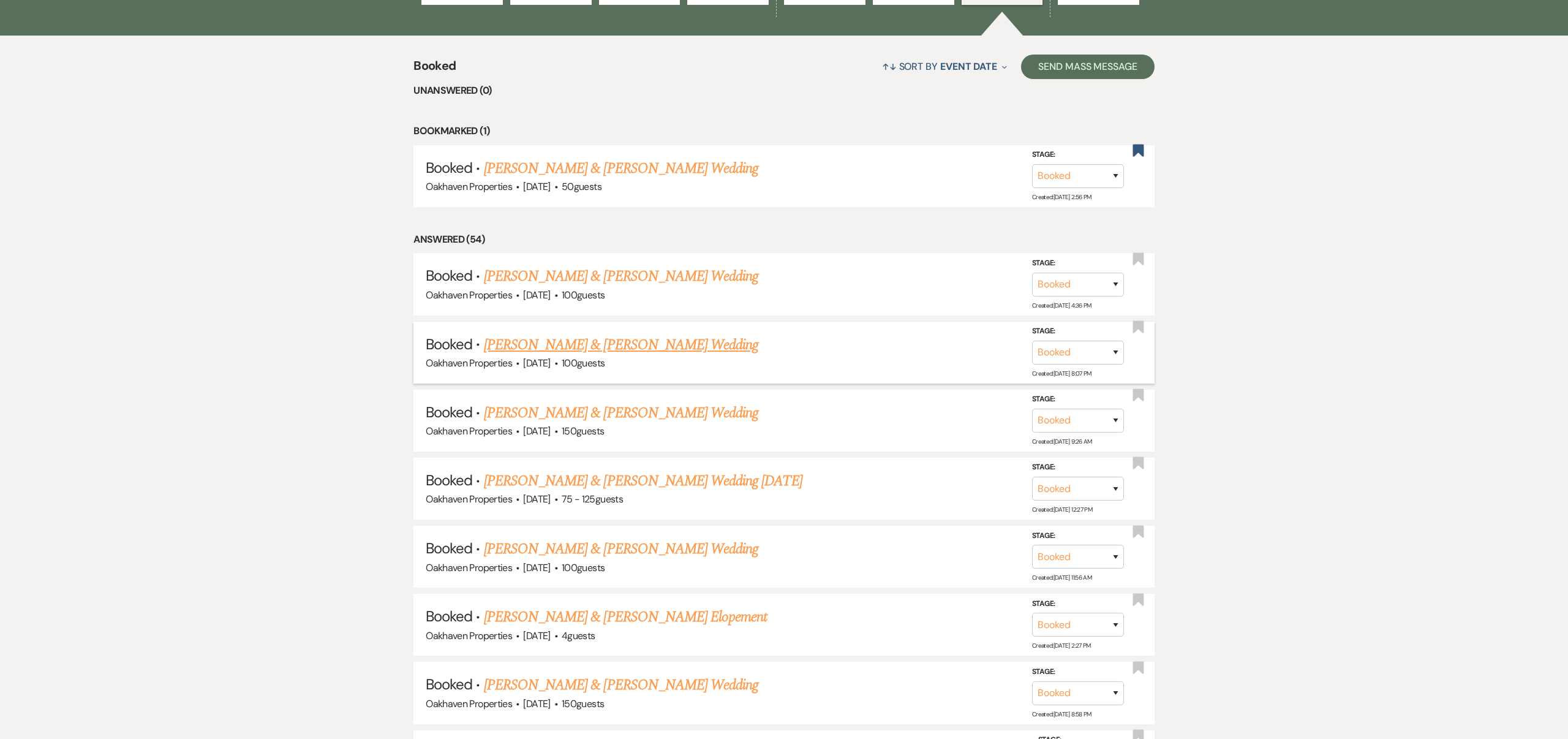
click at [709, 345] on link "[PERSON_NAME] & [PERSON_NAME] Wedding" at bounding box center [621, 345] width 274 height 22
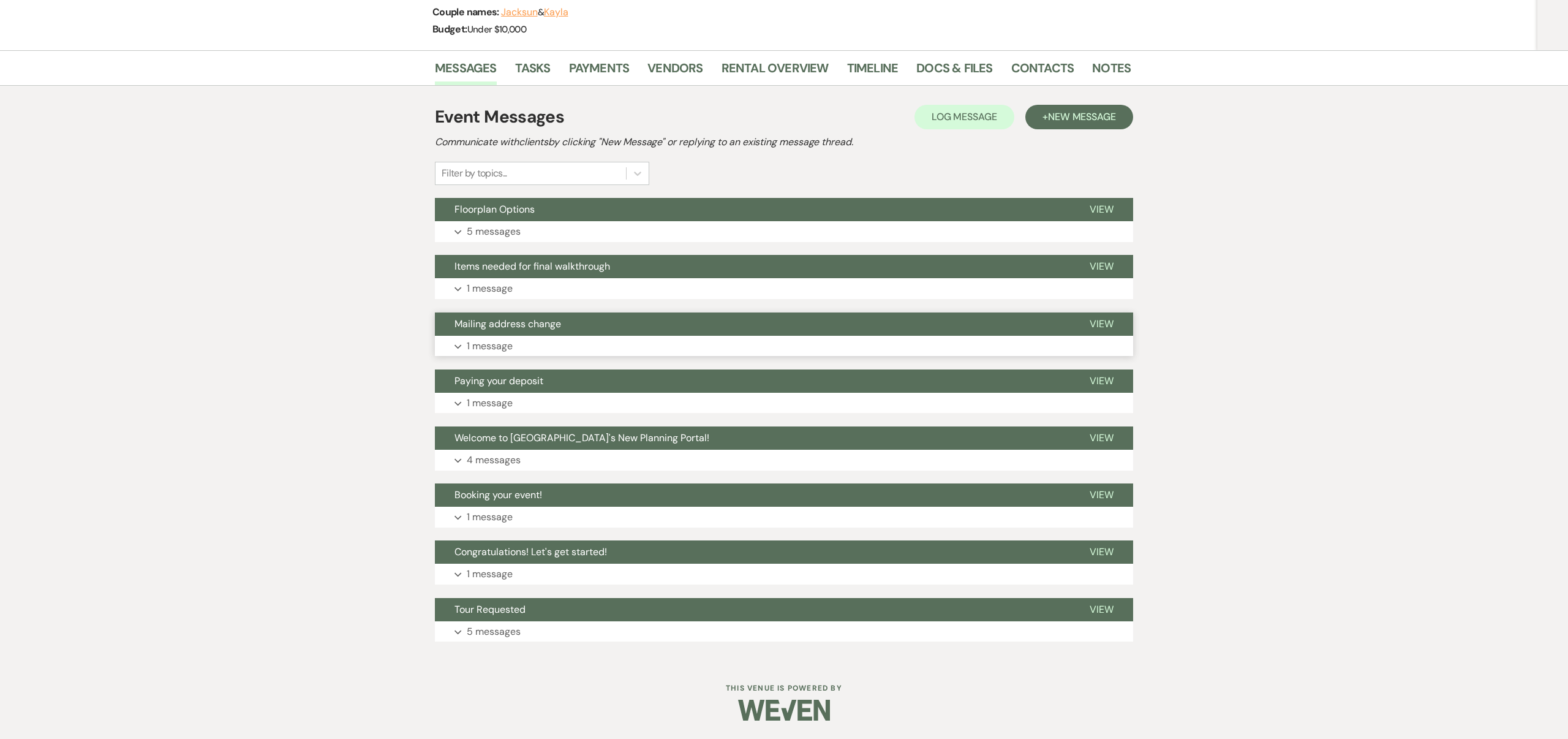
scroll to position [169, 0]
click at [1071, 114] on span "New Message" at bounding box center [1082, 116] width 68 height 13
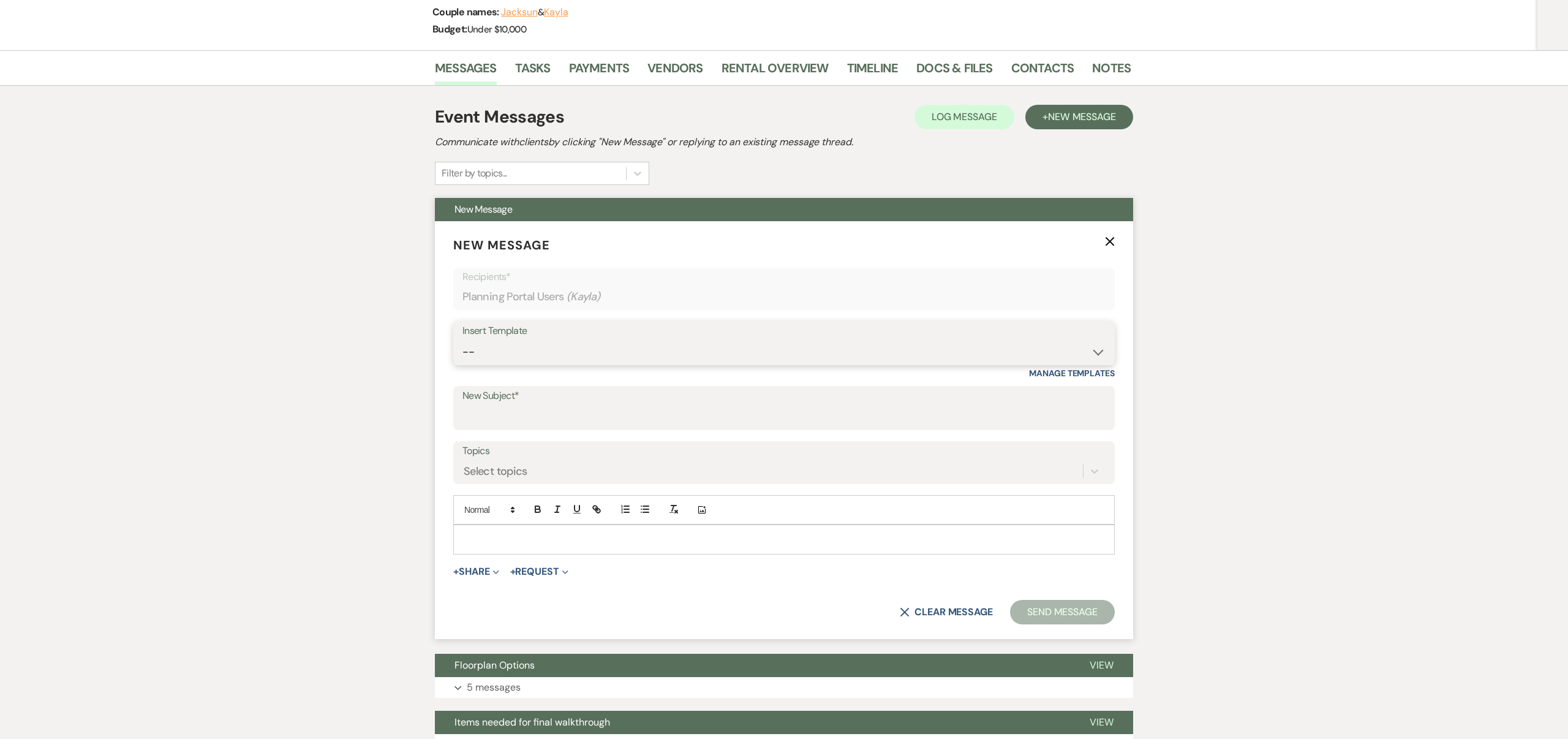
click at [544, 350] on select "-- Weven Planning Portal Introduction (Booked Events) Contract (Pre-Booked Lead…" at bounding box center [784, 352] width 643 height 24
select select "4093"
type input "Weekend Instructions"
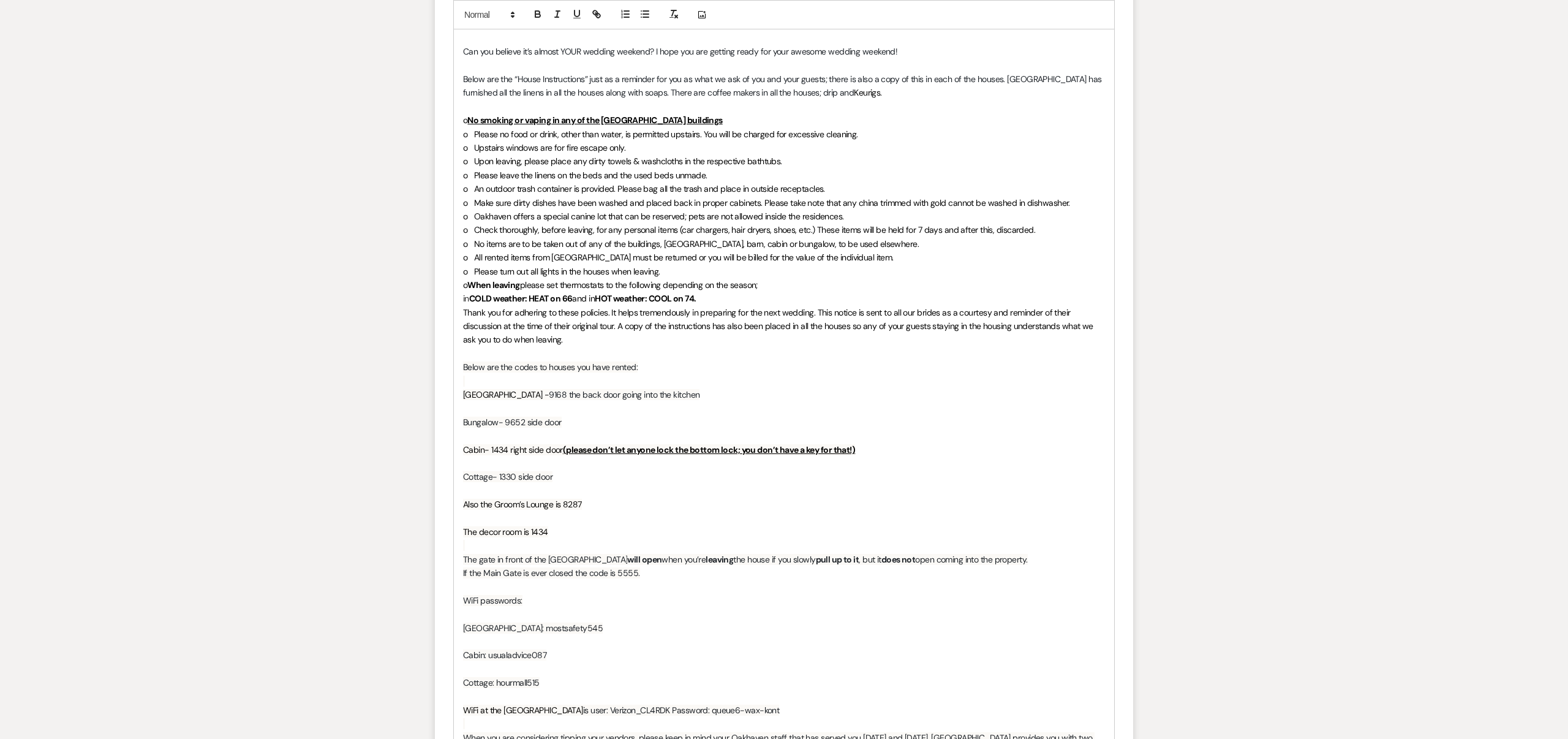
scroll to position [692, 0]
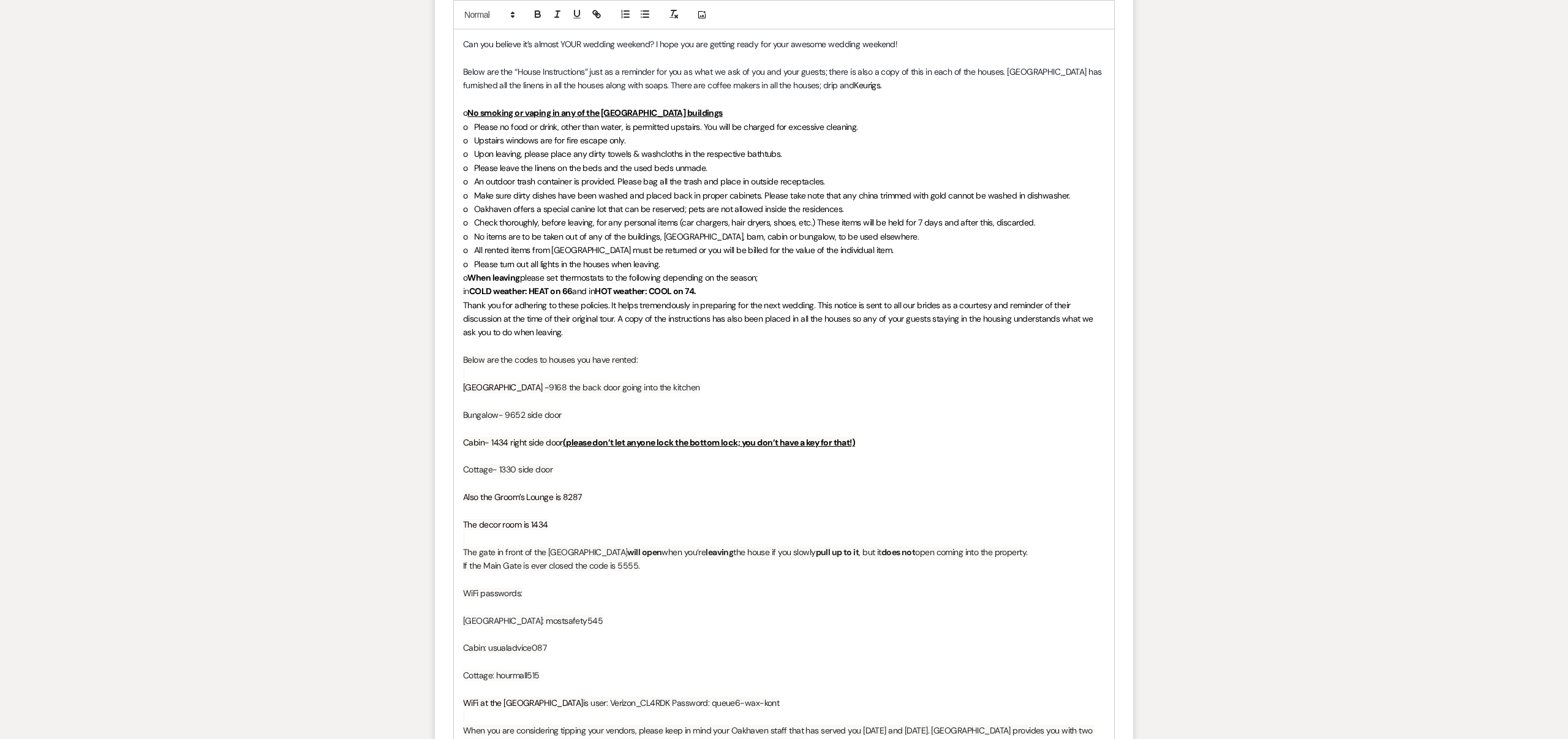
drag, startPoint x: 463, startPoint y: 414, endPoint x: 596, endPoint y: 415, distance: 133.0
click at [596, 415] on p "Bungalow- 9652 side door" at bounding box center [784, 415] width 642 height 14
drag, startPoint x: 462, startPoint y: 440, endPoint x: 874, endPoint y: 446, distance: 412.0
click at [874, 446] on div "Hi [PERSON_NAME] & [PERSON_NAME], Can you believe it’s almost YOUR wedding week…" at bounding box center [784, 483] width 661 height 962
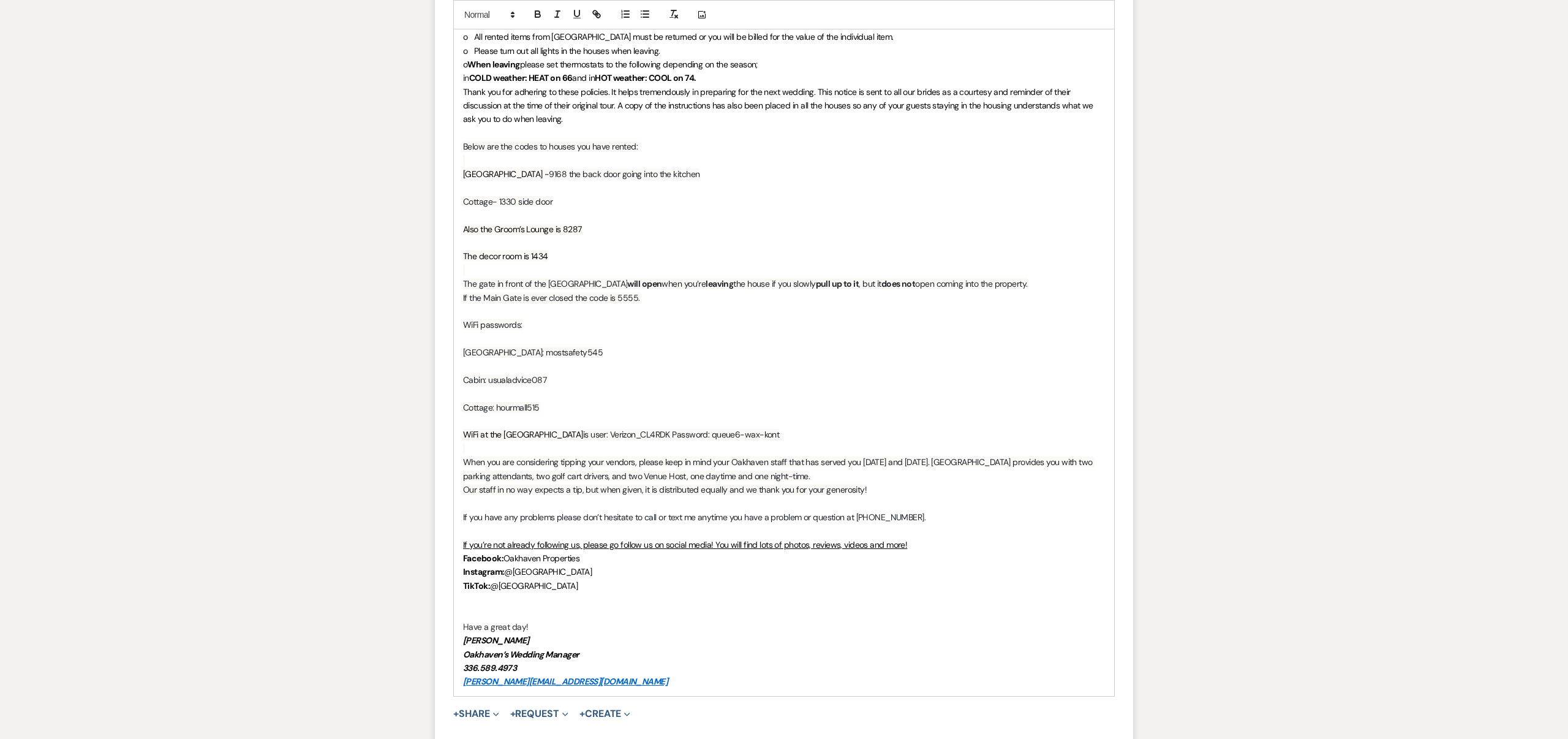
scroll to position [910, 0]
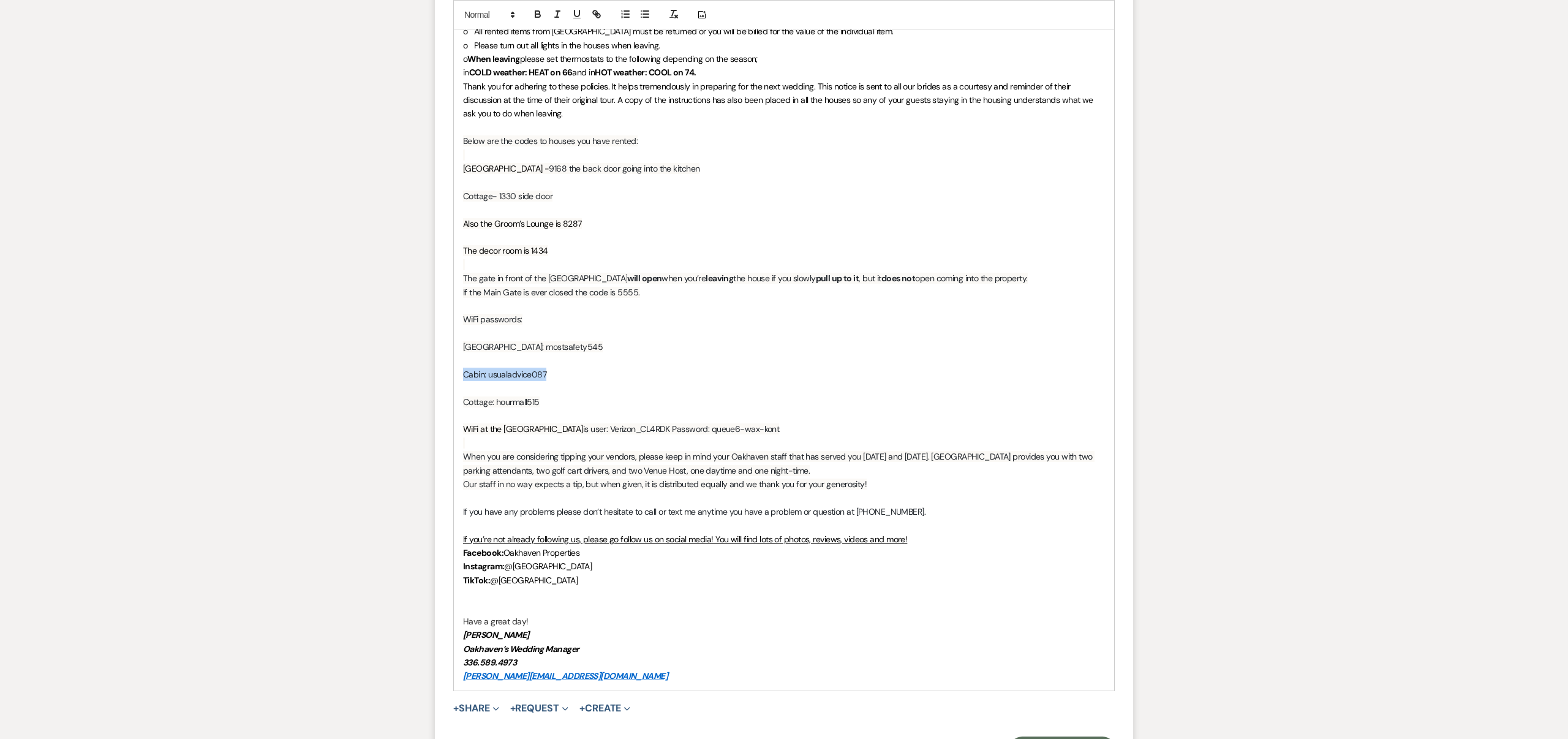
drag, startPoint x: 463, startPoint y: 375, endPoint x: 572, endPoint y: 373, distance: 109.0
click at [572, 373] on p "Cabin: usualadvice087" at bounding box center [784, 375] width 642 height 14
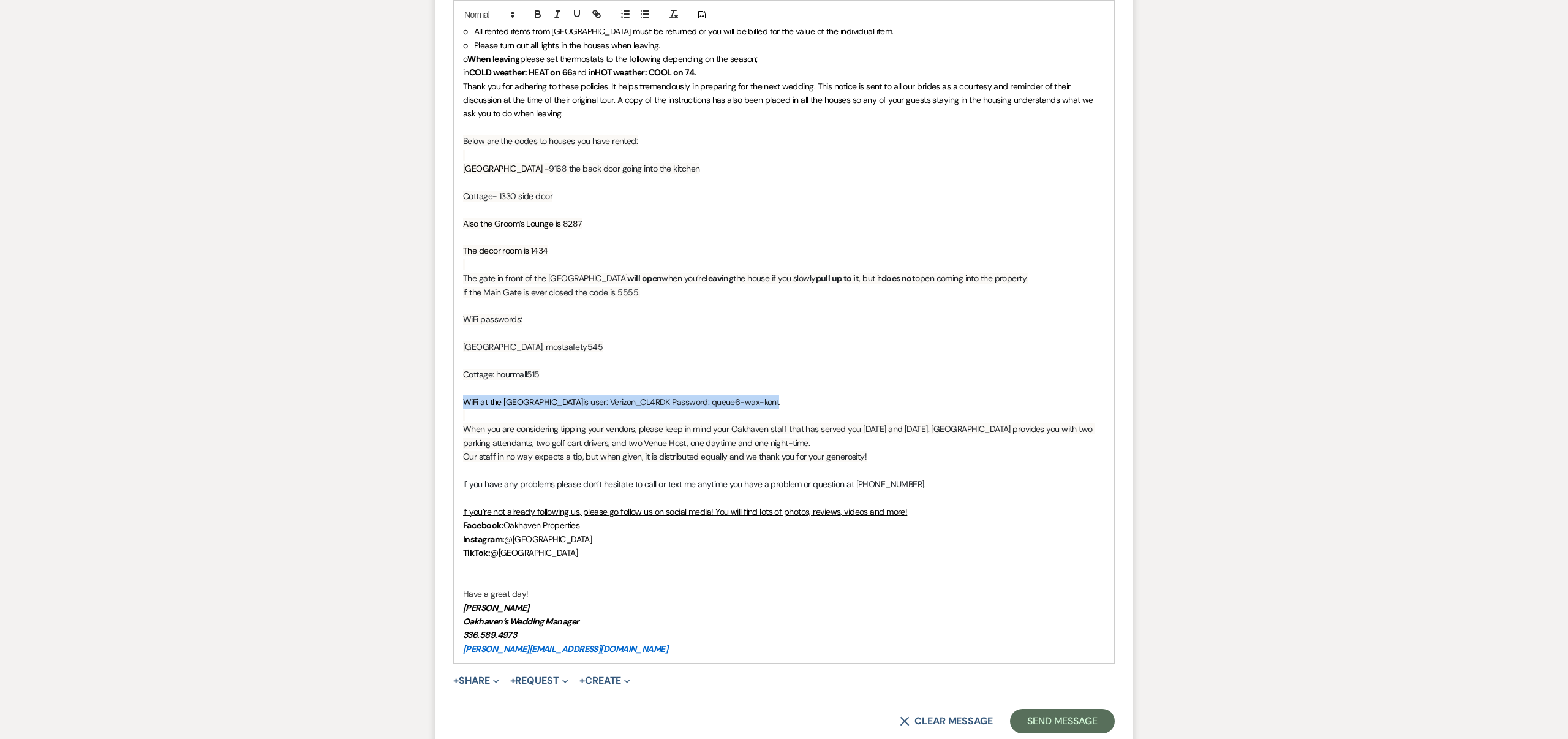
drag, startPoint x: 463, startPoint y: 400, endPoint x: 760, endPoint y: 402, distance: 297.0
click at [760, 402] on p "WiFi at the Bungalow is user: Verizon_CL4RDK Password: queue6-wax-kont" at bounding box center [784, 402] width 642 height 14
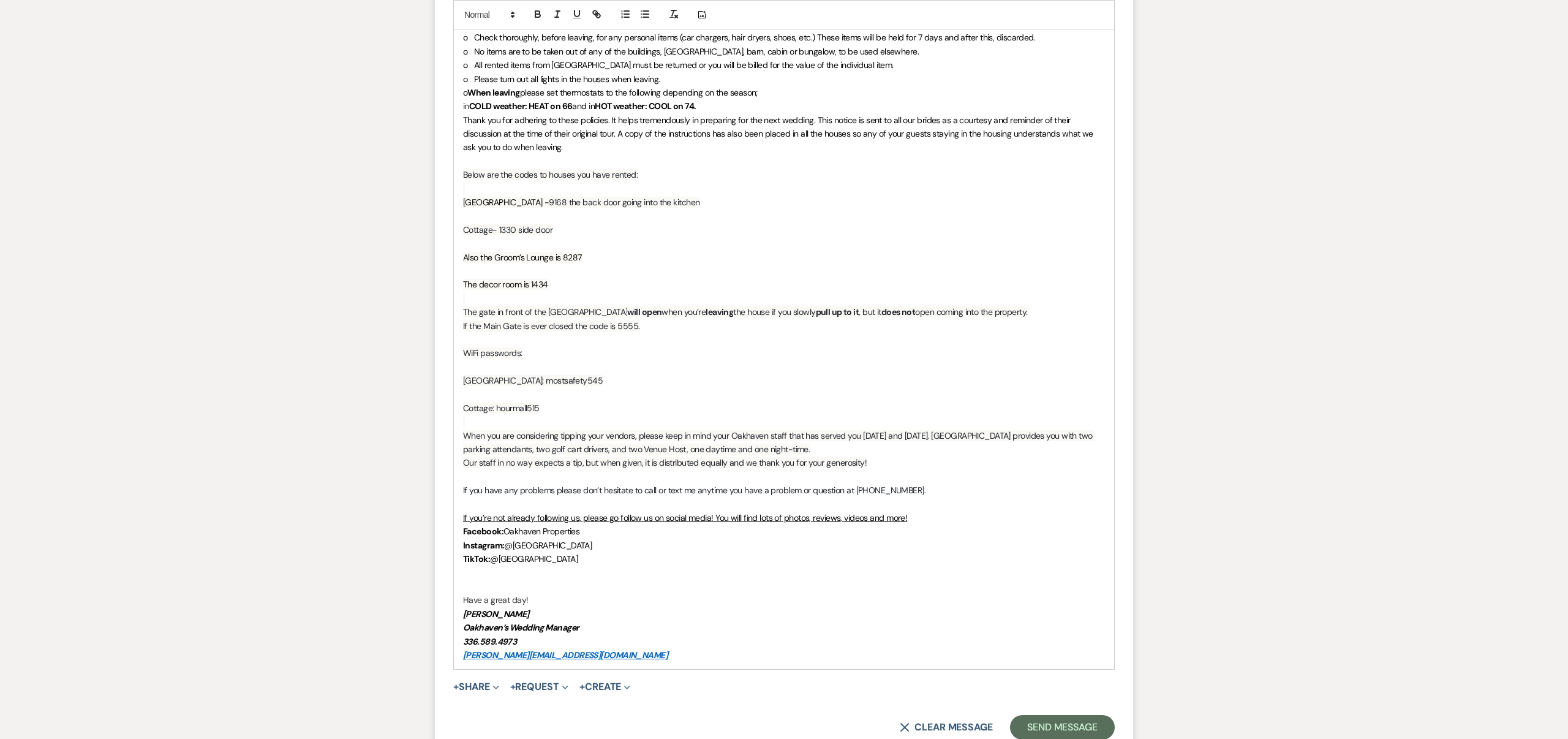
scroll to position [875, 0]
click at [501, 585] on p at bounding box center [784, 588] width 642 height 14
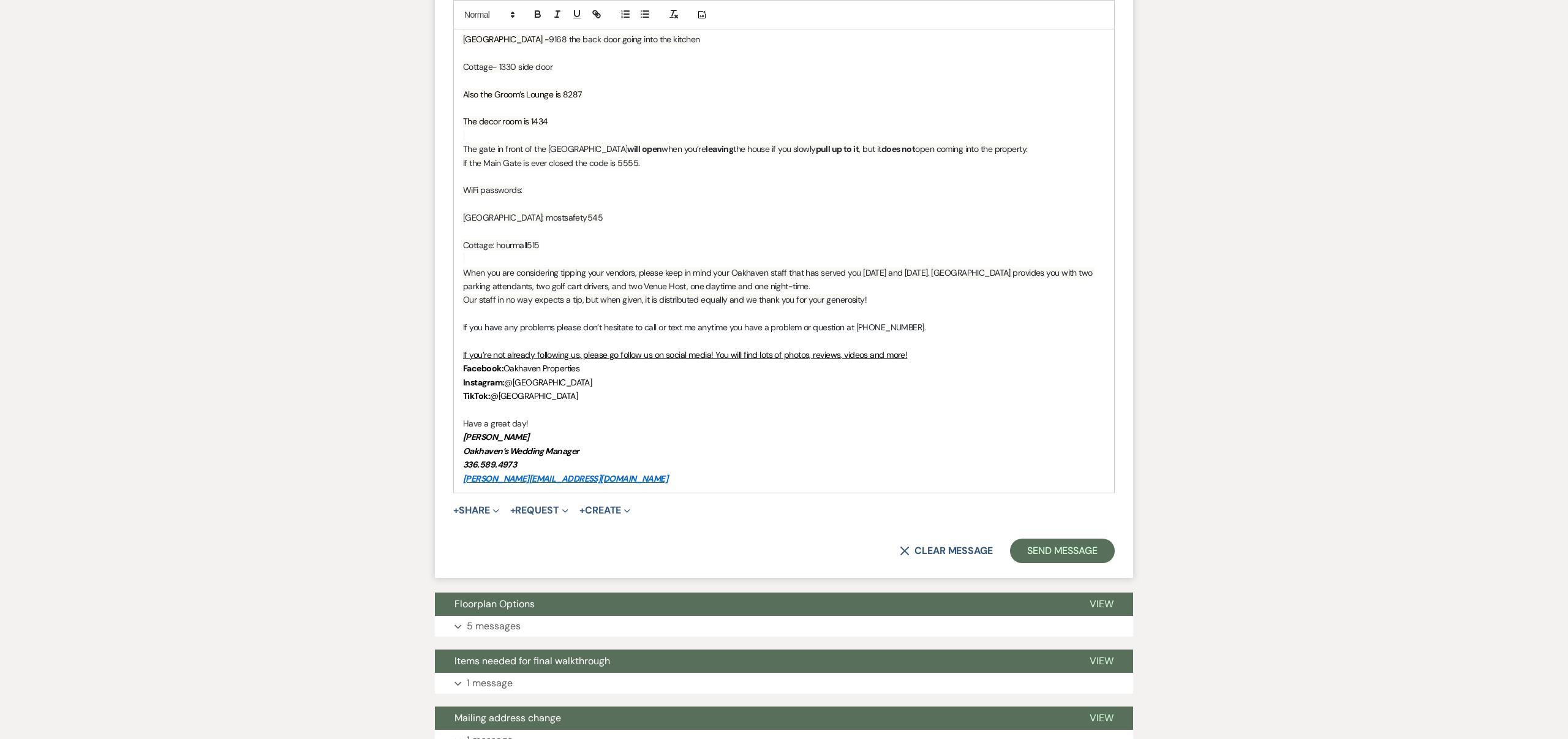
scroll to position [1048, 0]
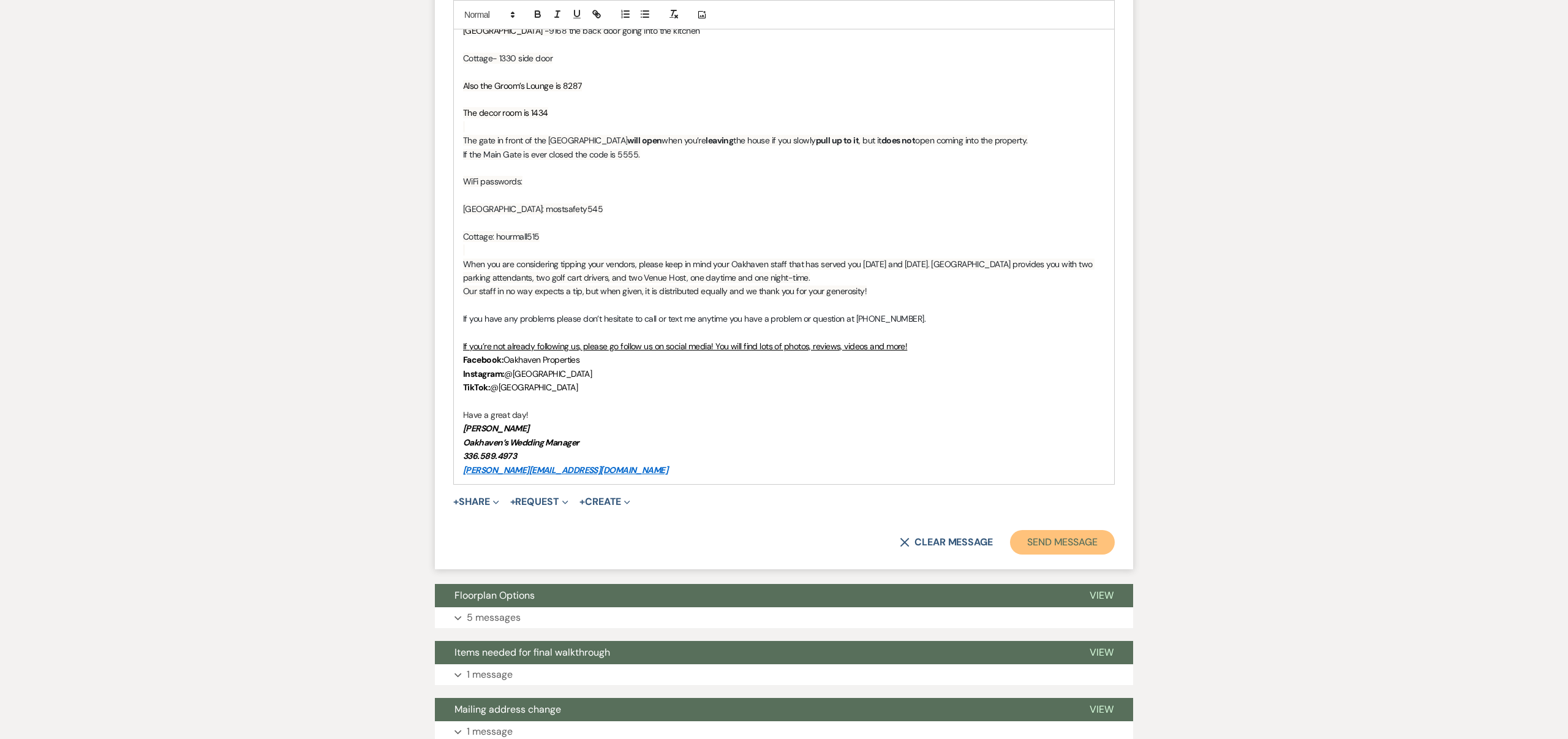
click at [1048, 541] on button "Send Message" at bounding box center [1063, 542] width 105 height 25
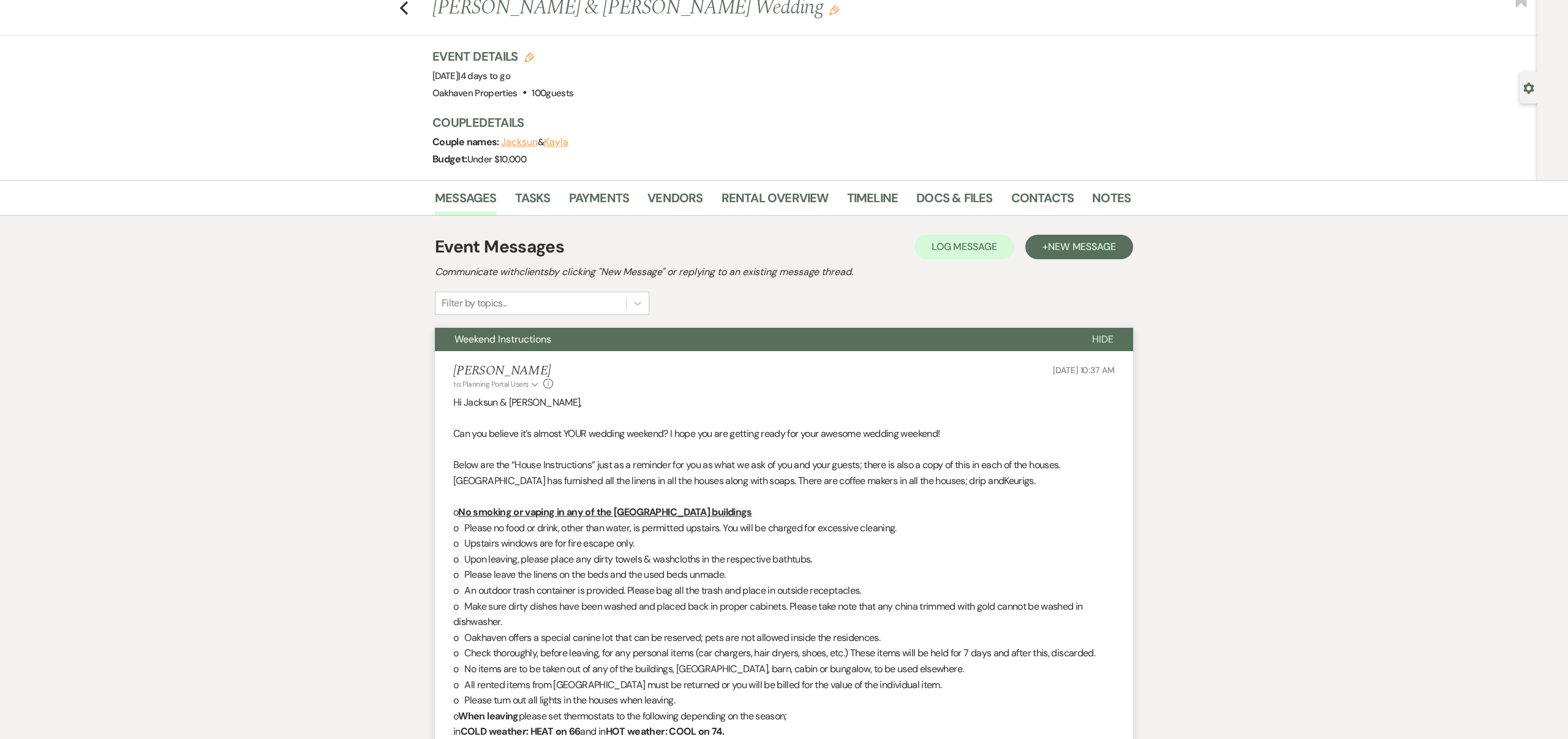
scroll to position [0, 0]
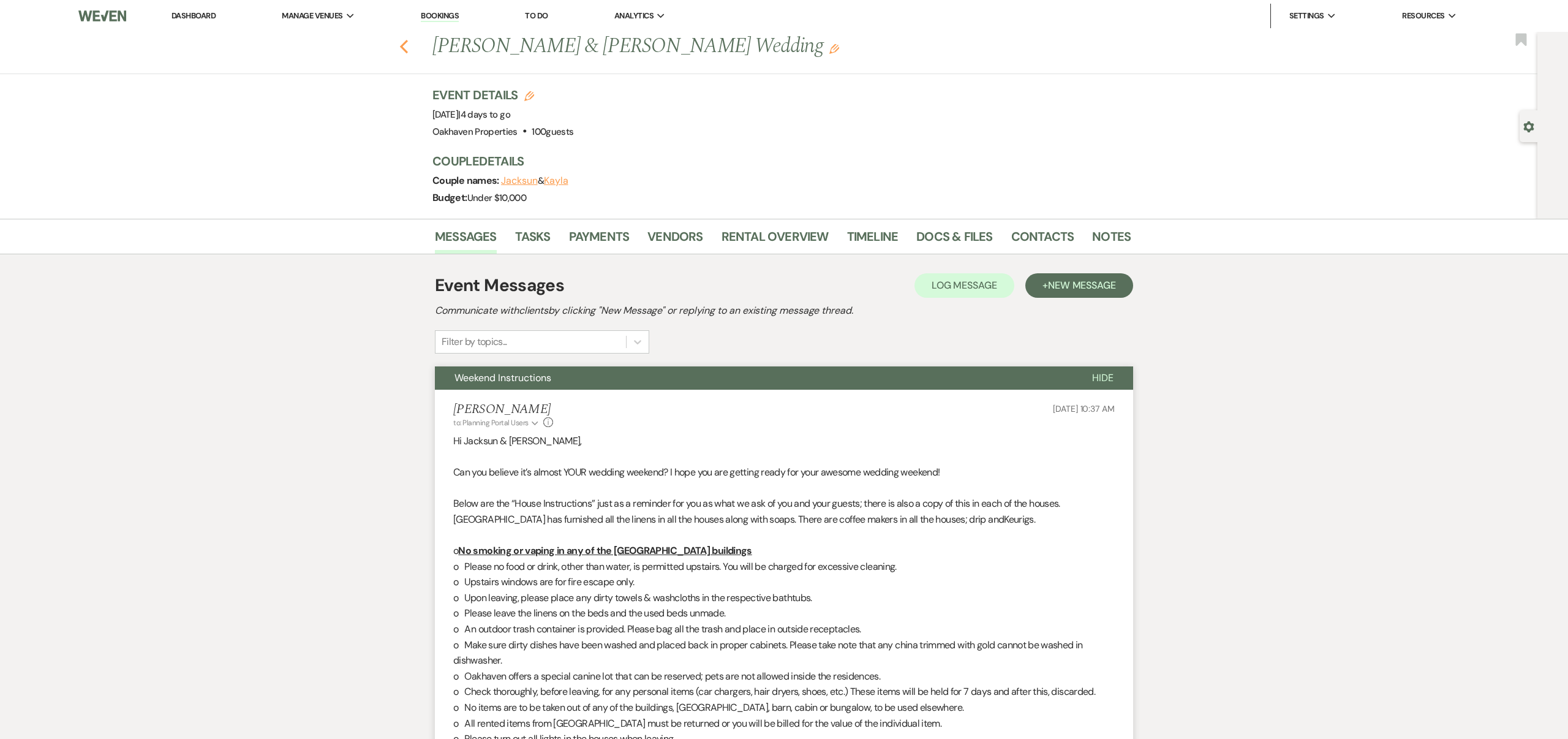
click at [404, 47] on use "button" at bounding box center [403, 47] width 8 height 14
